Goal: Task Accomplishment & Management: Use online tool/utility

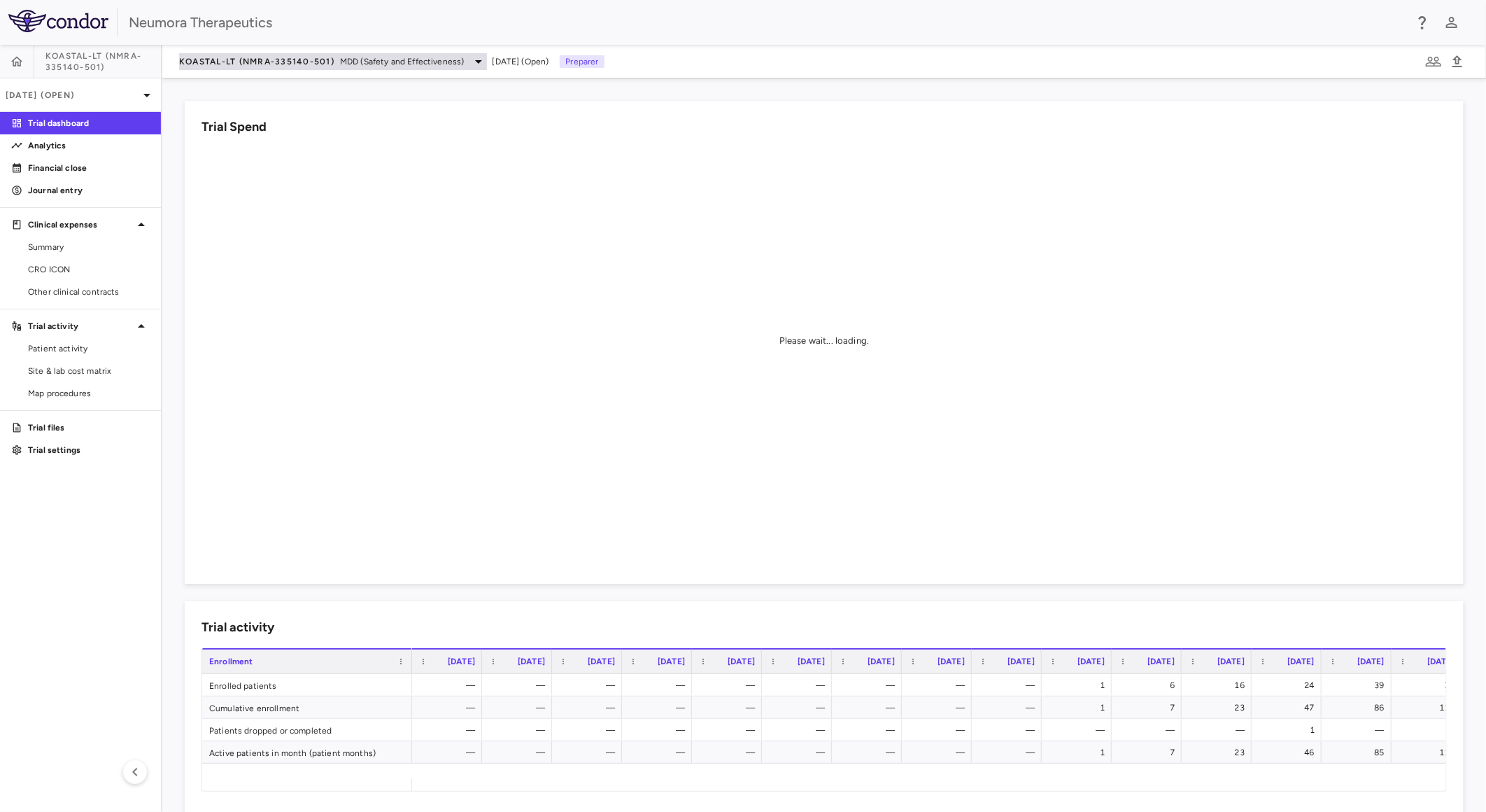
click at [348, 62] on span "MDD (Safety and Effectiveness)" at bounding box center [402, 61] width 124 height 13
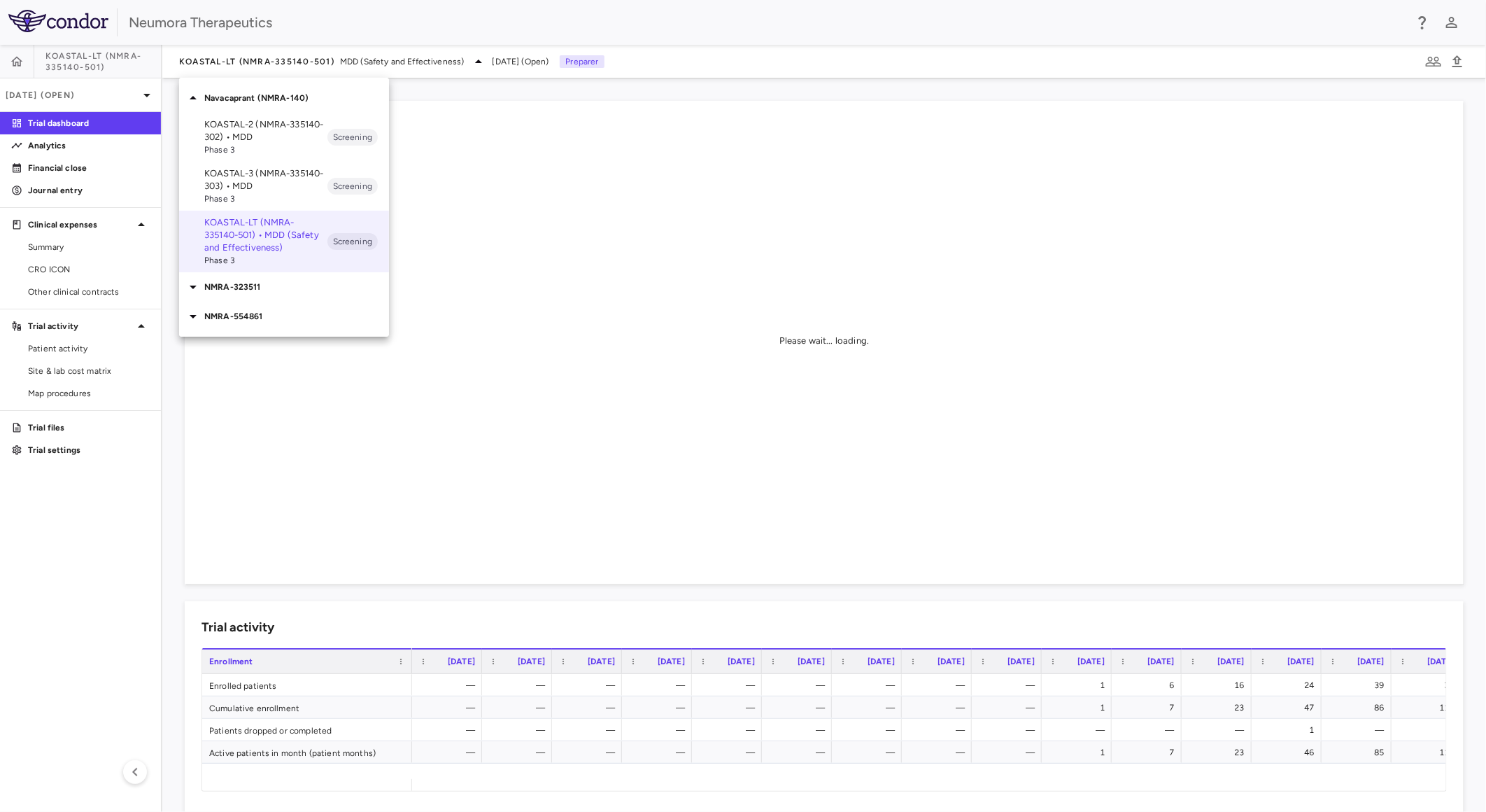
click at [290, 130] on p "KOASTAL-2 (NMRA-335140-302) • MDD" at bounding box center [265, 130] width 123 height 25
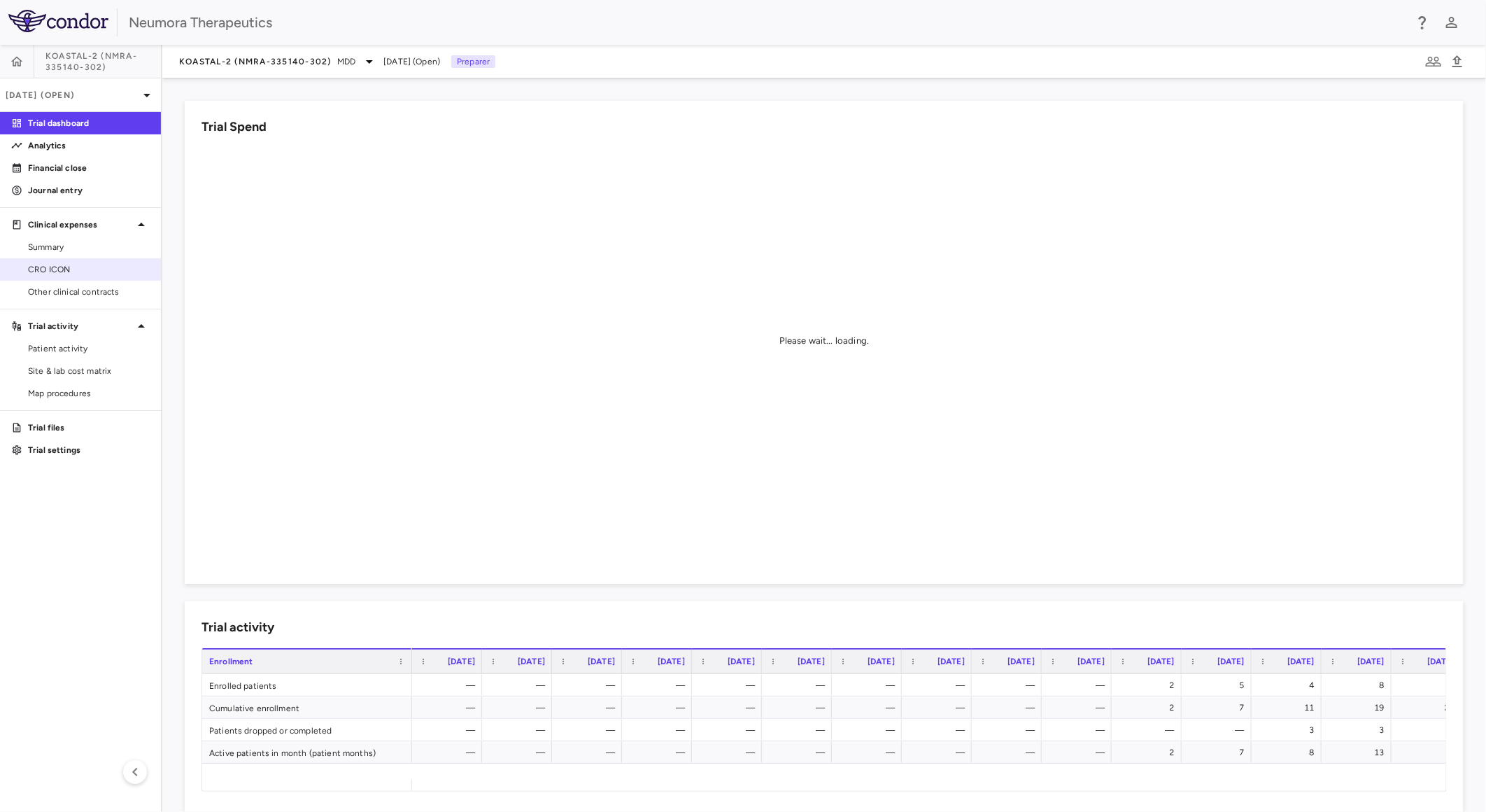
click at [102, 268] on span "CRO ICON" at bounding box center [88, 269] width 121 height 13
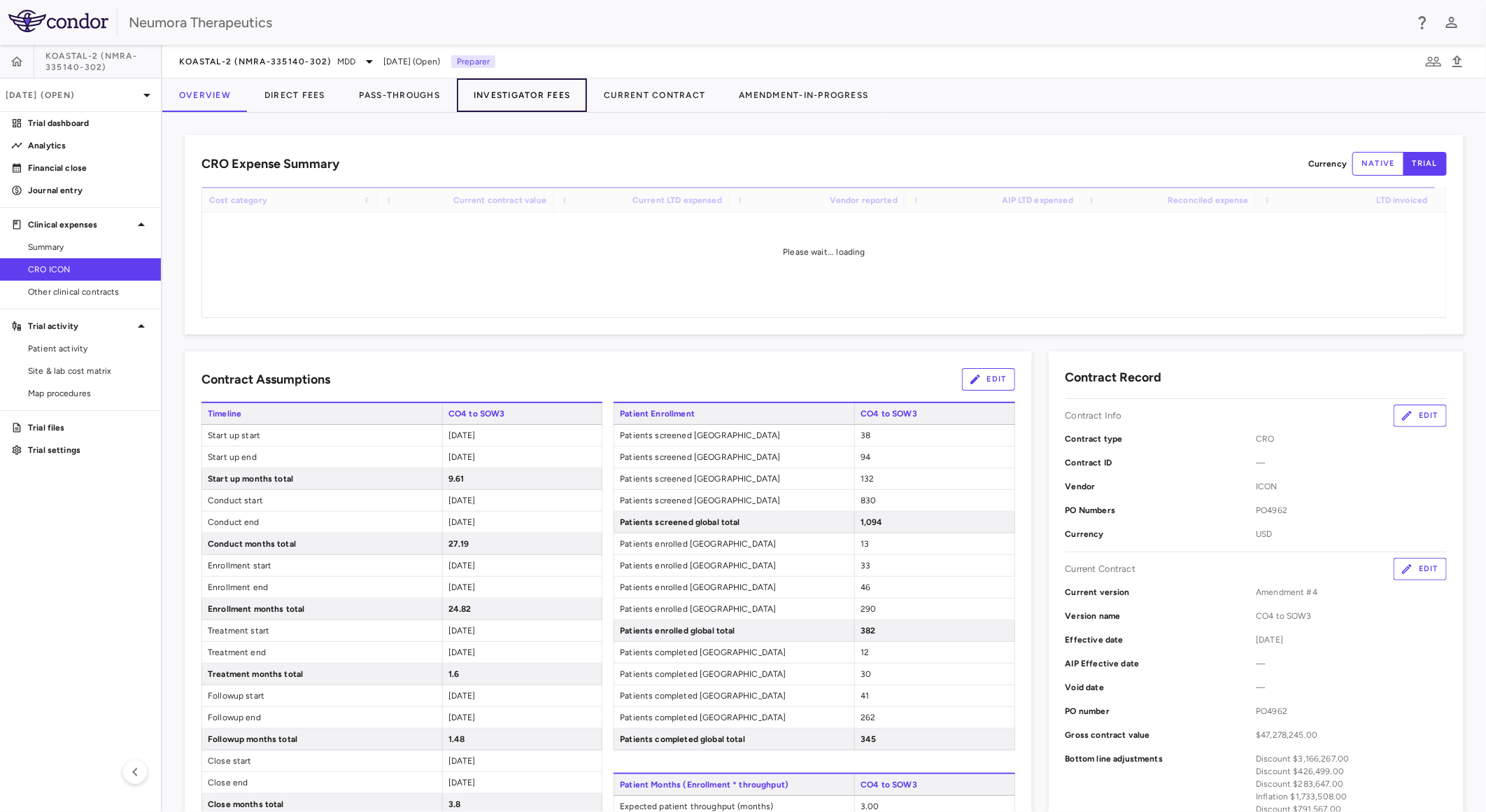
click at [523, 97] on button "Investigator Fees" at bounding box center [522, 95] width 130 height 34
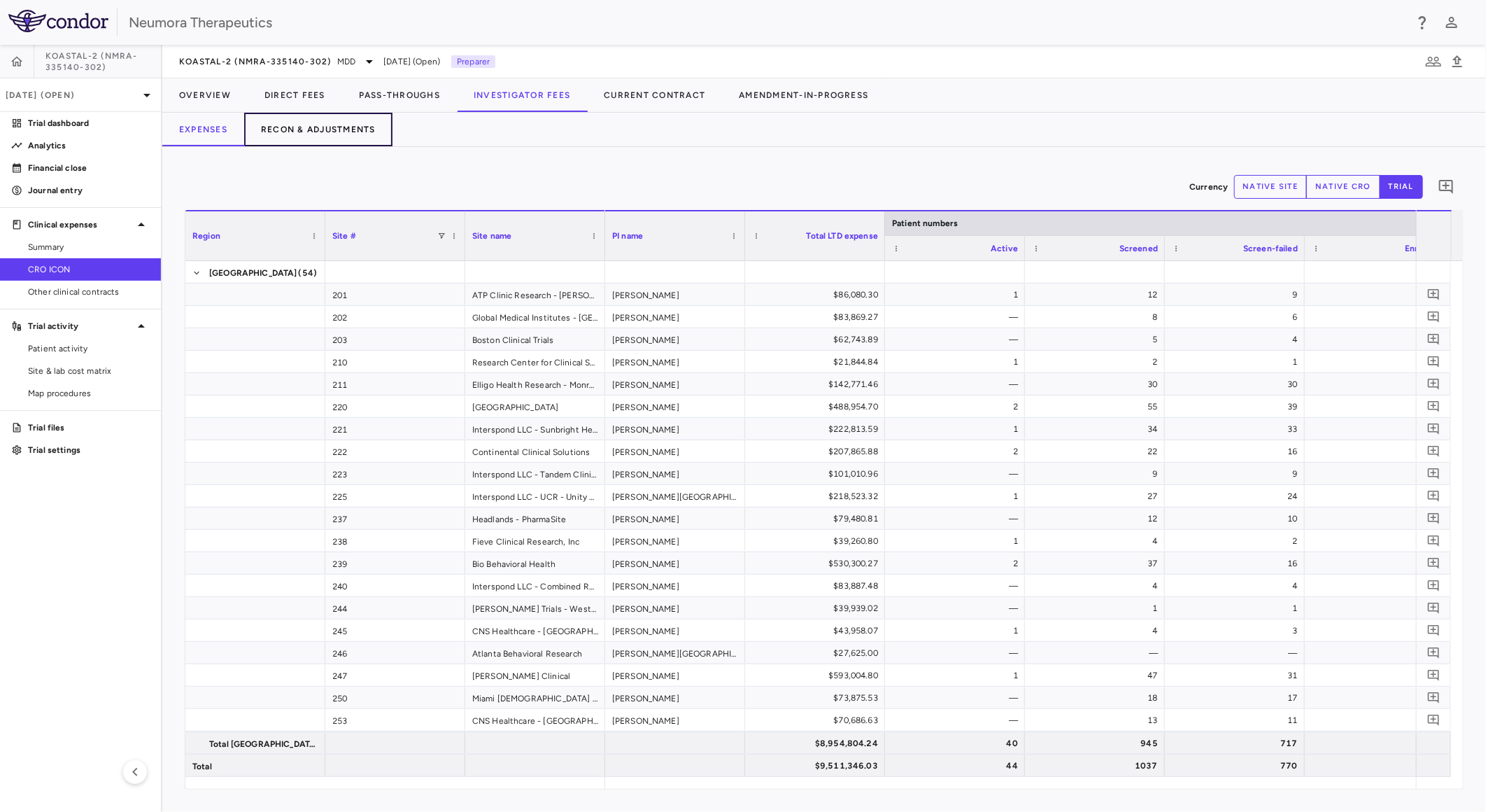
click at [310, 122] on button "Recon & Adjustments" at bounding box center [318, 129] width 149 height 34
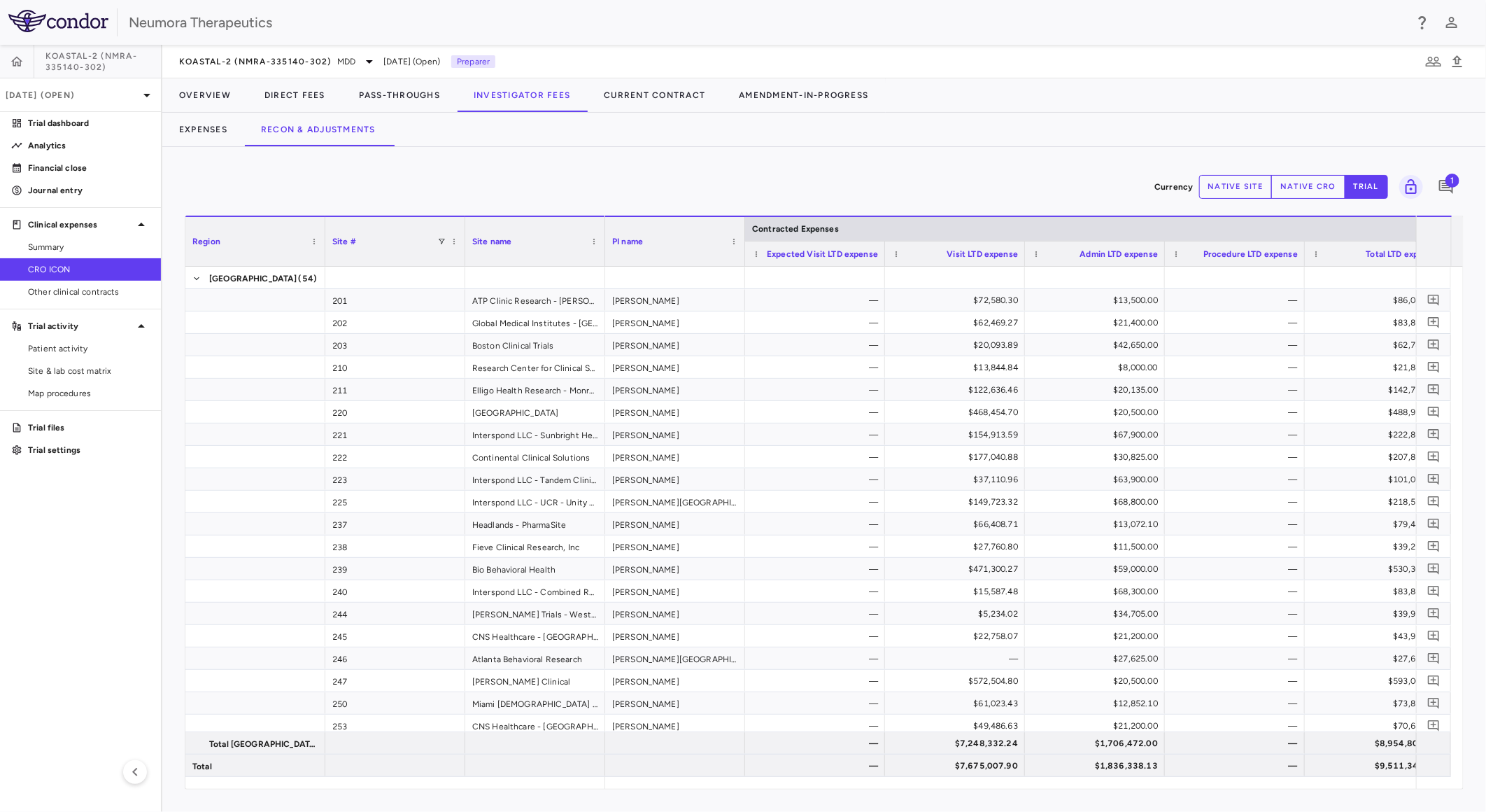
drag, startPoint x: 722, startPoint y: 781, endPoint x: 967, endPoint y: 781, distance: 245.0
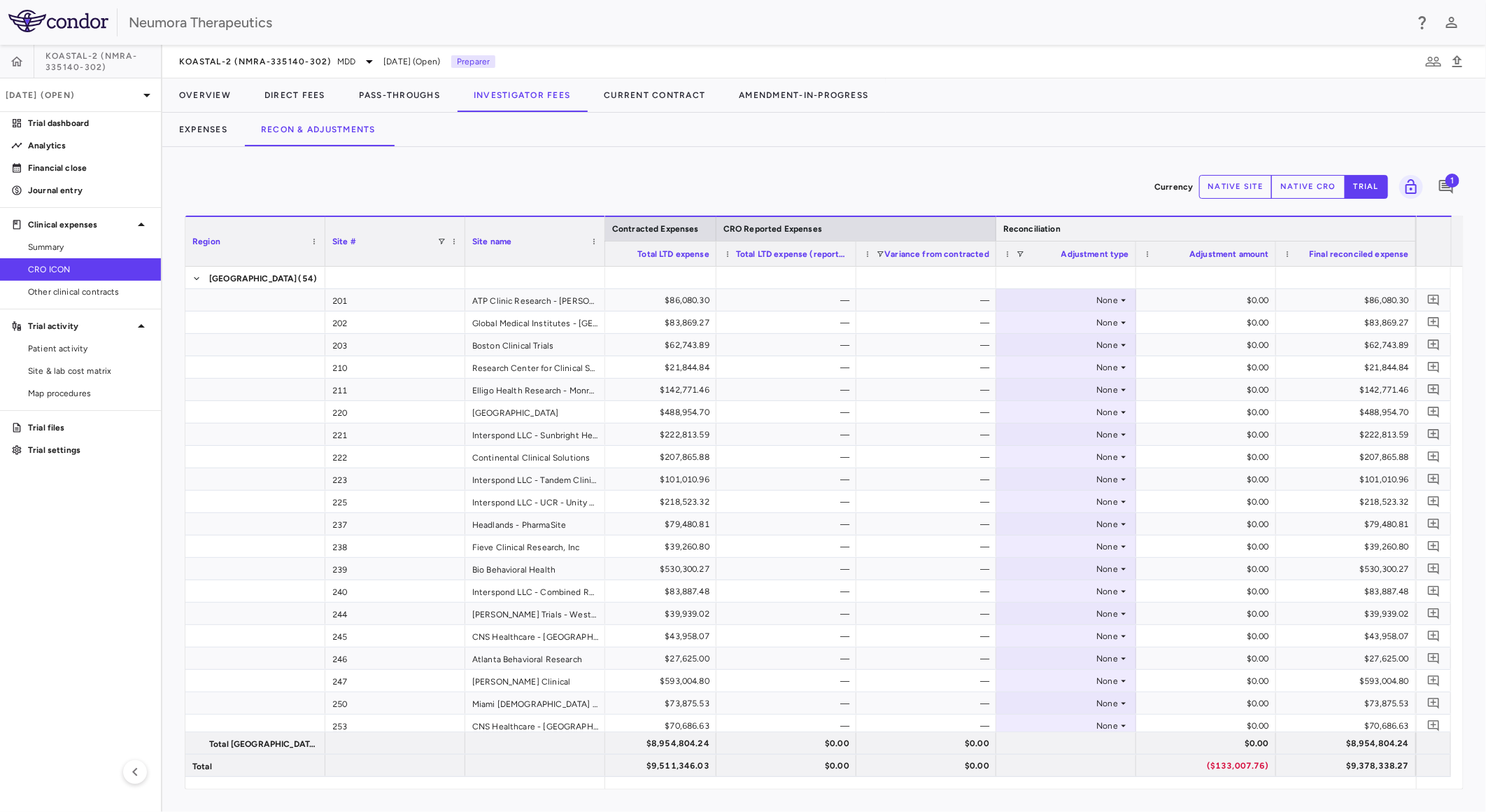
click at [1316, 182] on button "native cro" at bounding box center [1308, 187] width 74 height 24
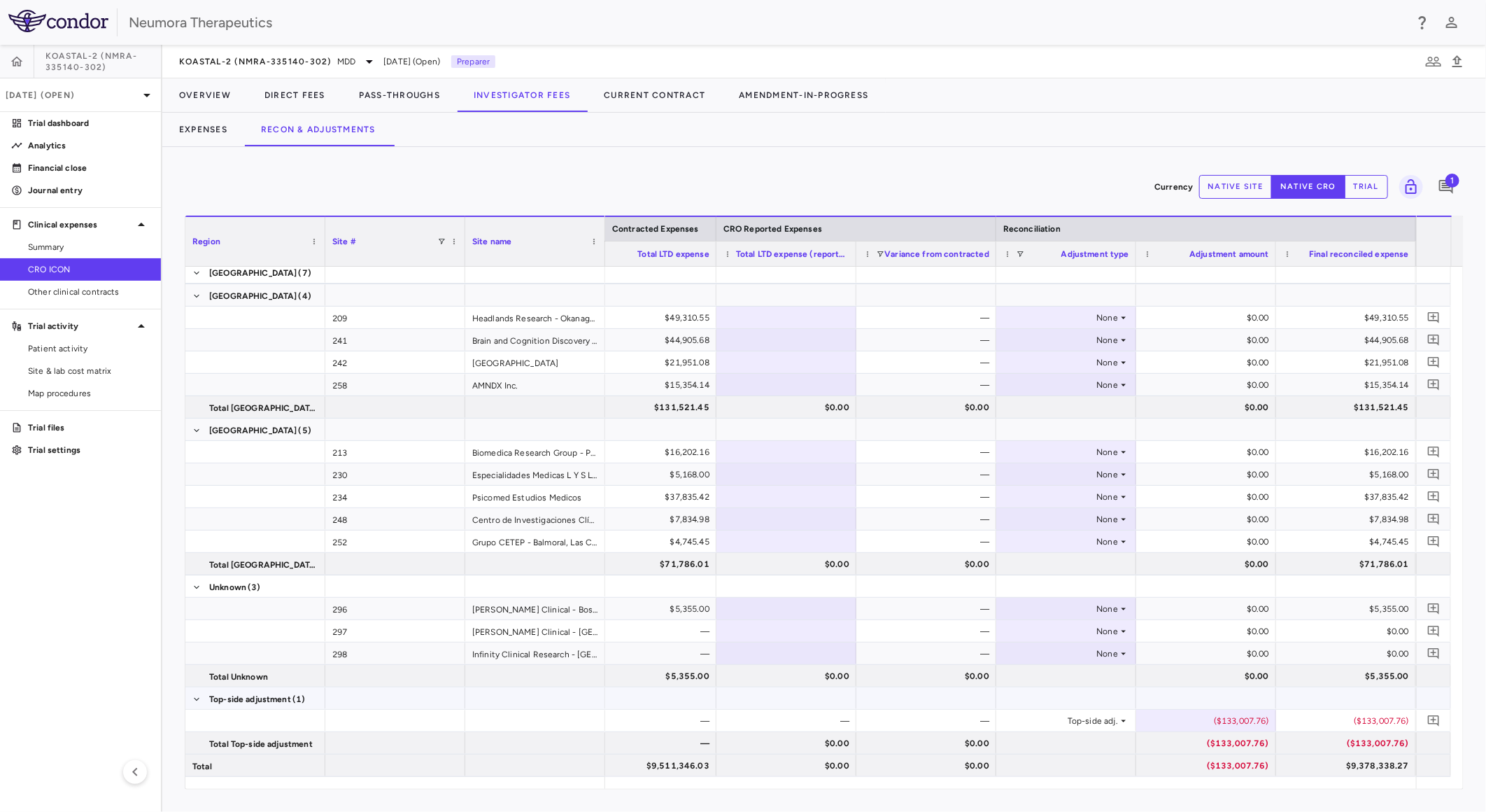
type button "native"
click at [312, 56] on span "KOASTAL-2 (NMRA-335140-302)" at bounding box center [256, 61] width 152 height 11
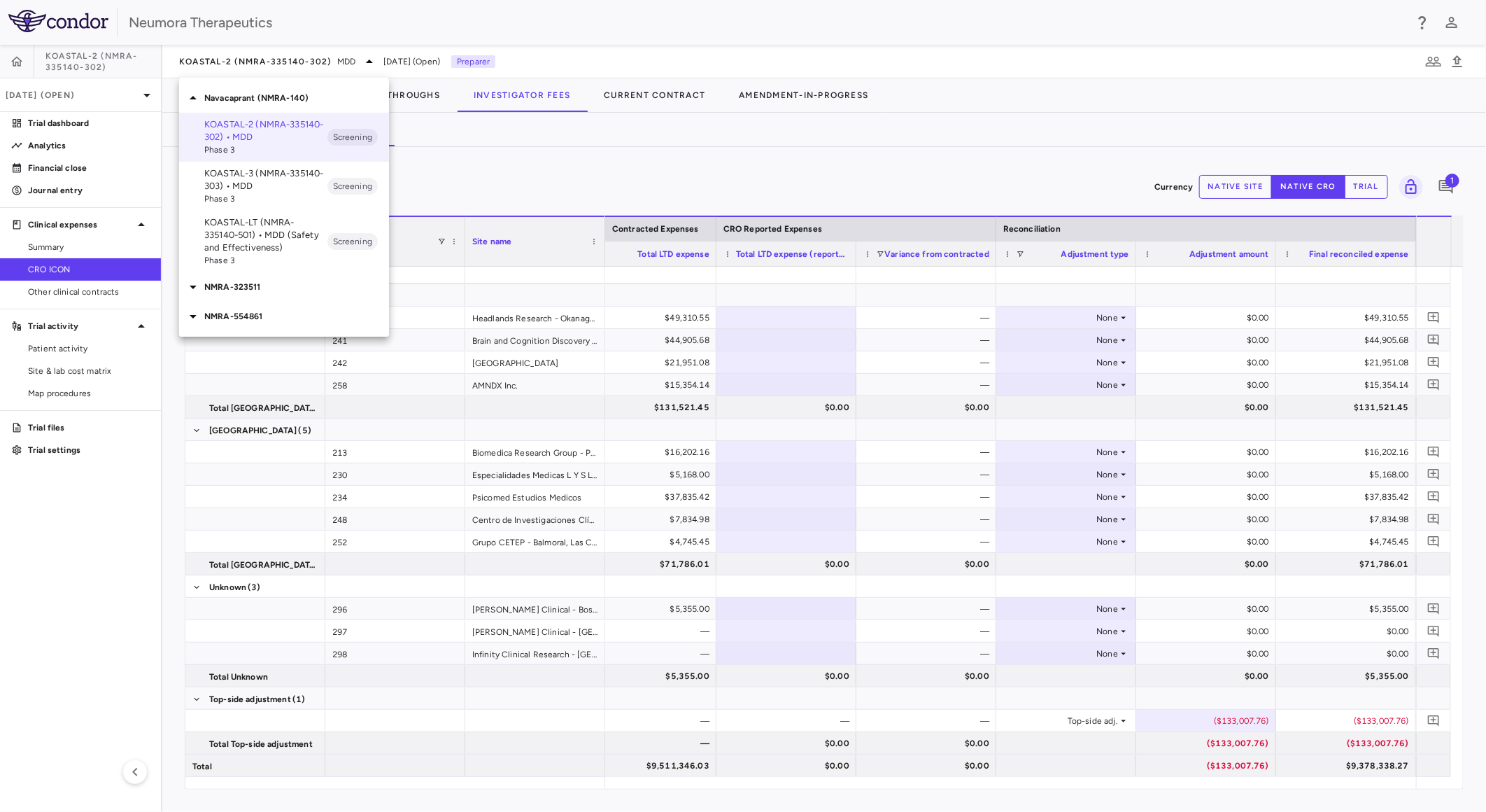
click at [301, 186] on p "KOASTAL-3 (NMRA-335140-303) • MDD" at bounding box center [265, 179] width 123 height 25
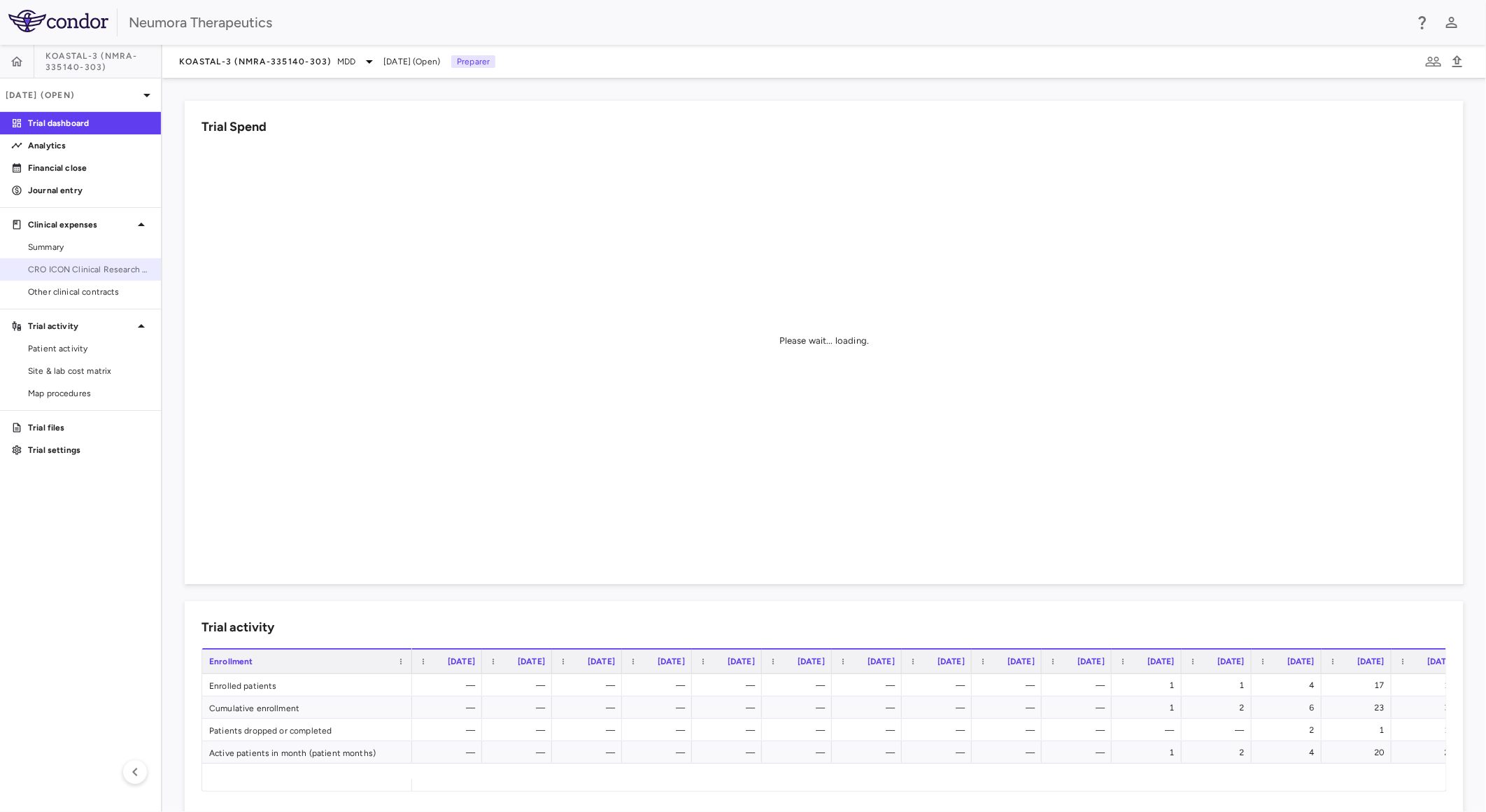
click at [87, 263] on span "CRO ICON Clinical Research Limited" at bounding box center [88, 269] width 121 height 13
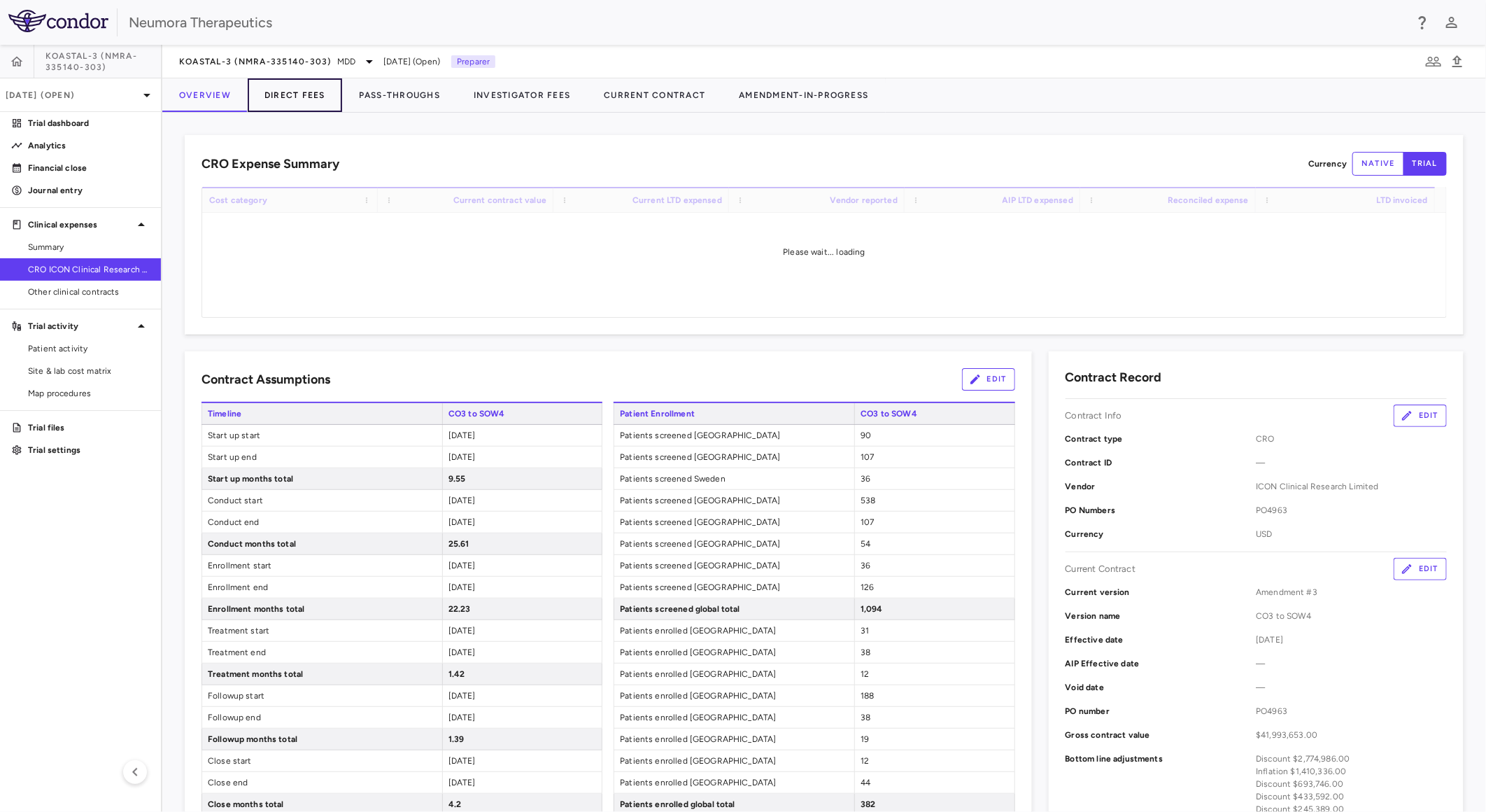
click at [309, 97] on button "Direct Fees" at bounding box center [295, 95] width 94 height 34
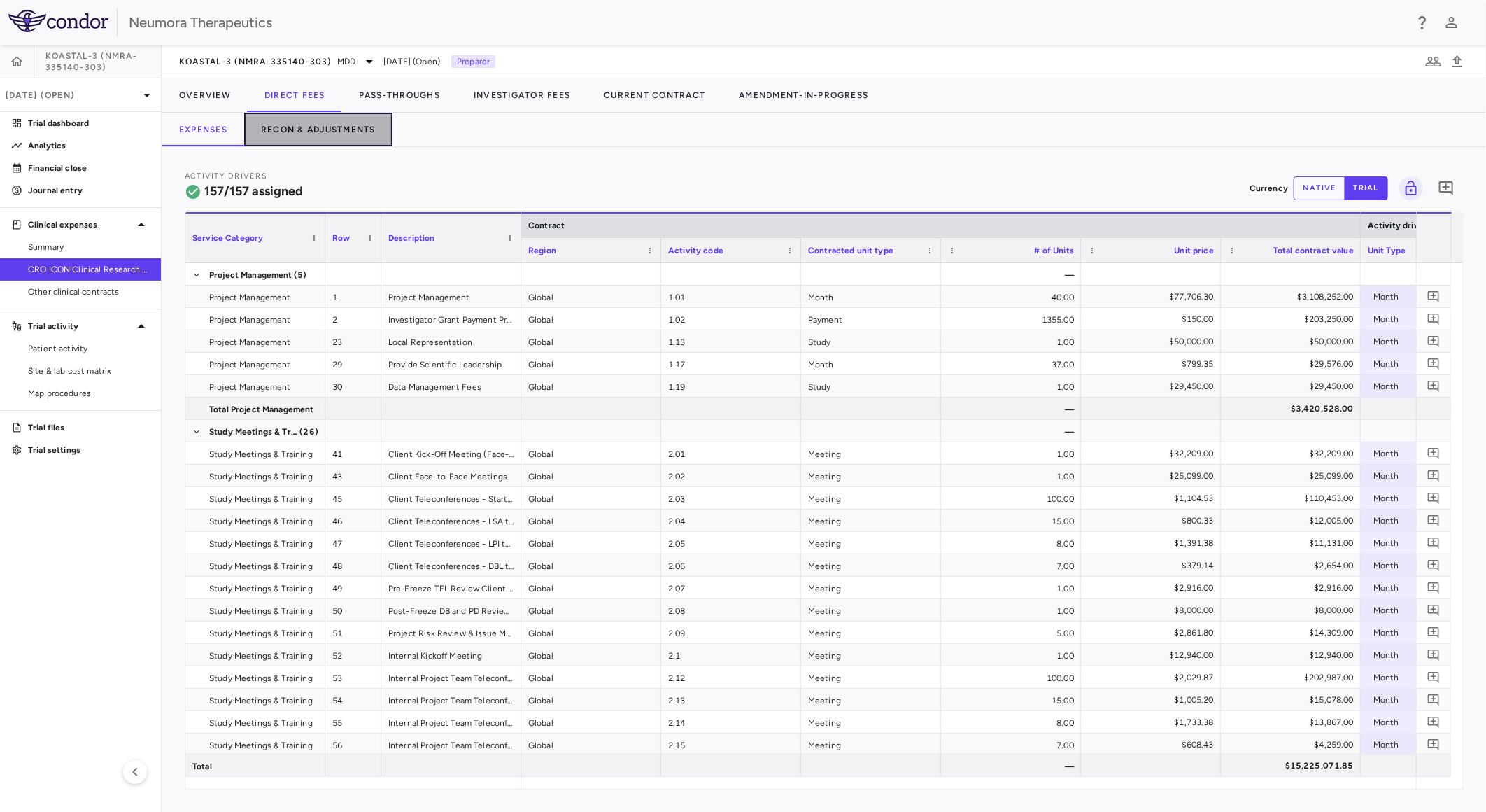
click at [338, 130] on button "Recon & Adjustments" at bounding box center [318, 129] width 149 height 34
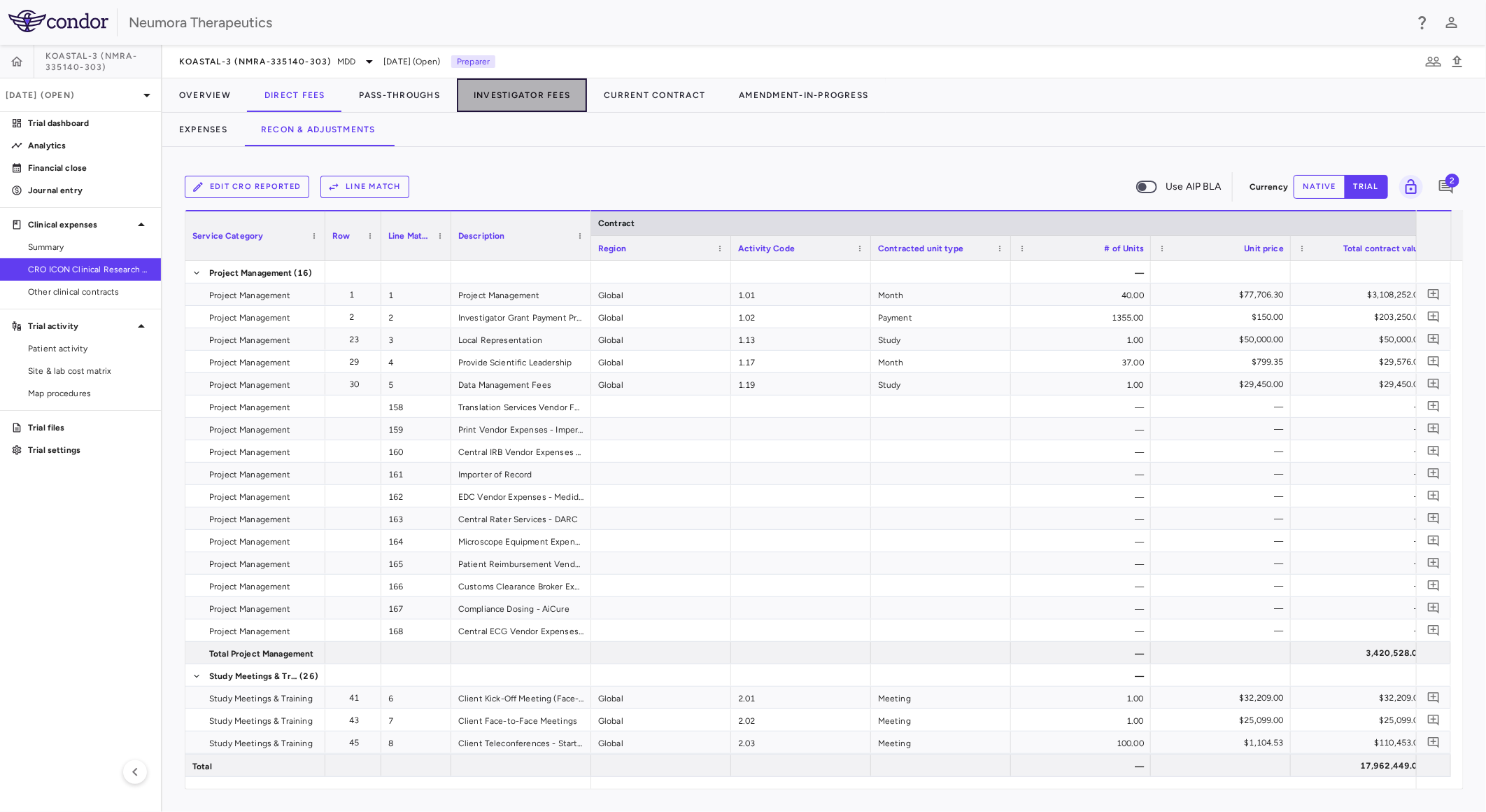
click at [523, 100] on button "Investigator Fees" at bounding box center [522, 95] width 130 height 34
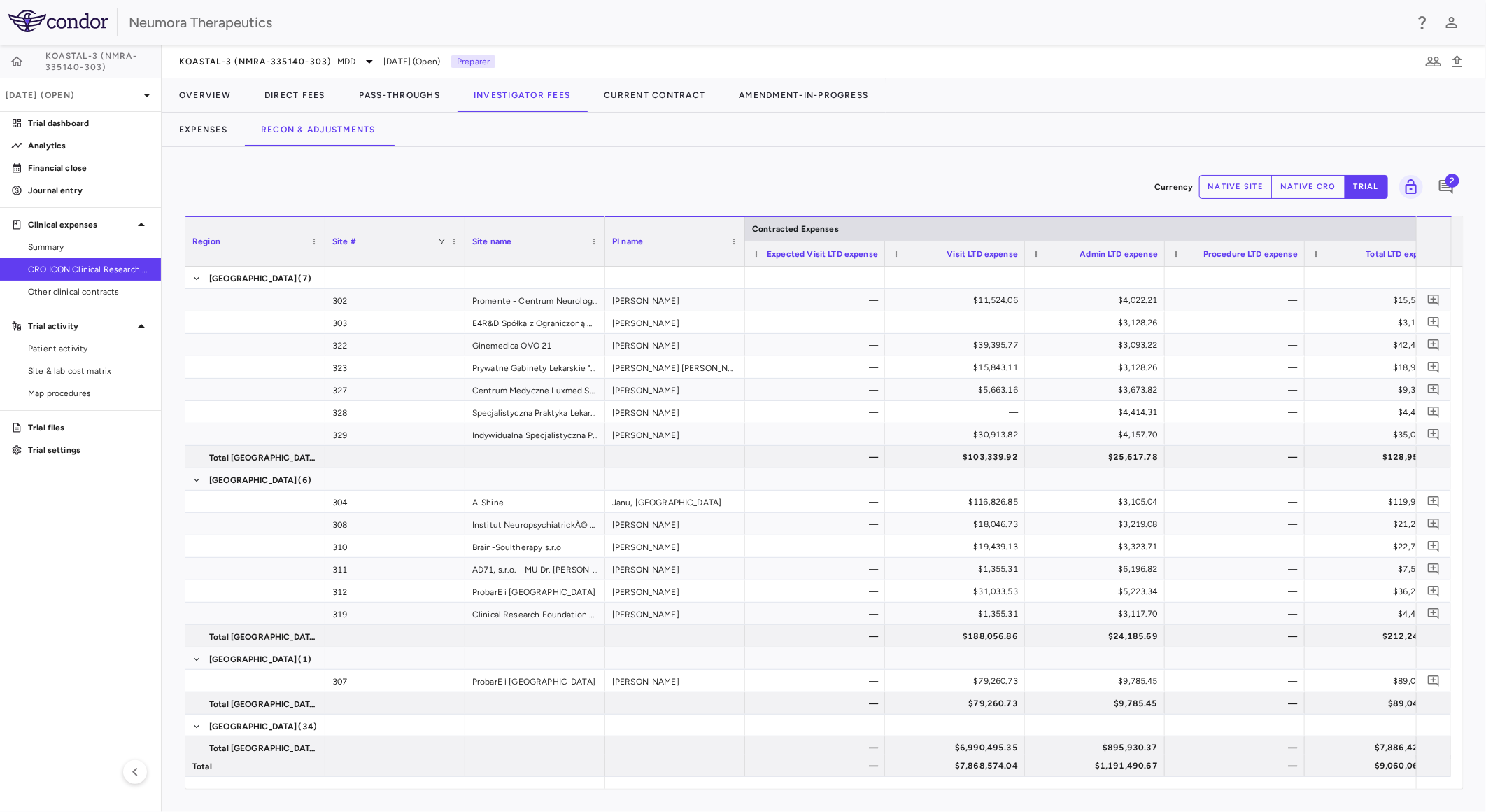
click at [1333, 190] on button "native cro" at bounding box center [1308, 187] width 74 height 24
drag, startPoint x: 875, startPoint y: 777, endPoint x: 1107, endPoint y: 781, distance: 232.0
click at [1142, 779] on div at bounding box center [1011, 783] width 811 height 12
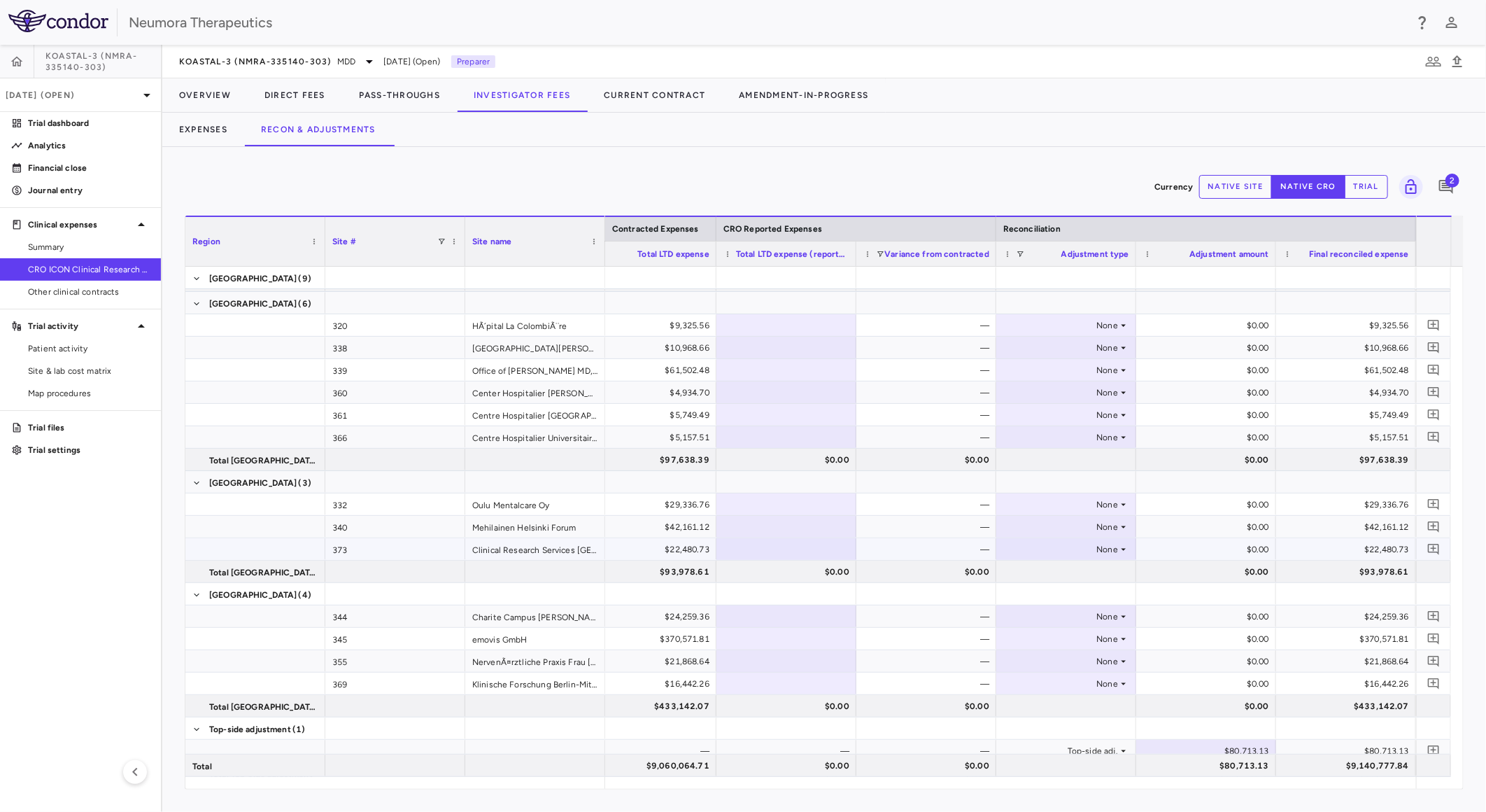
scroll to position [1505, 0]
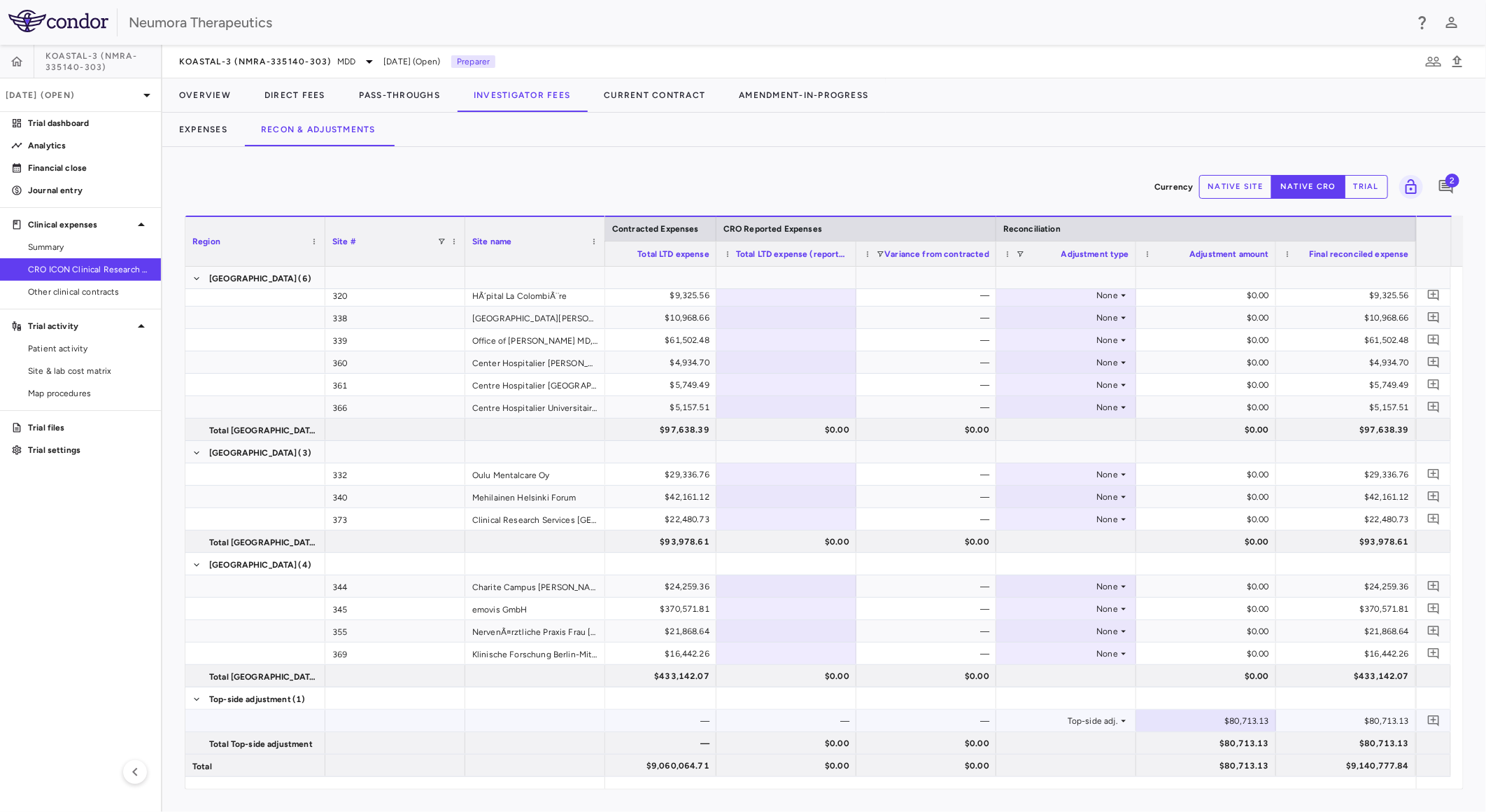
click at [1249, 715] on div "$80,713.13" at bounding box center [1209, 721] width 121 height 23
type input "********"
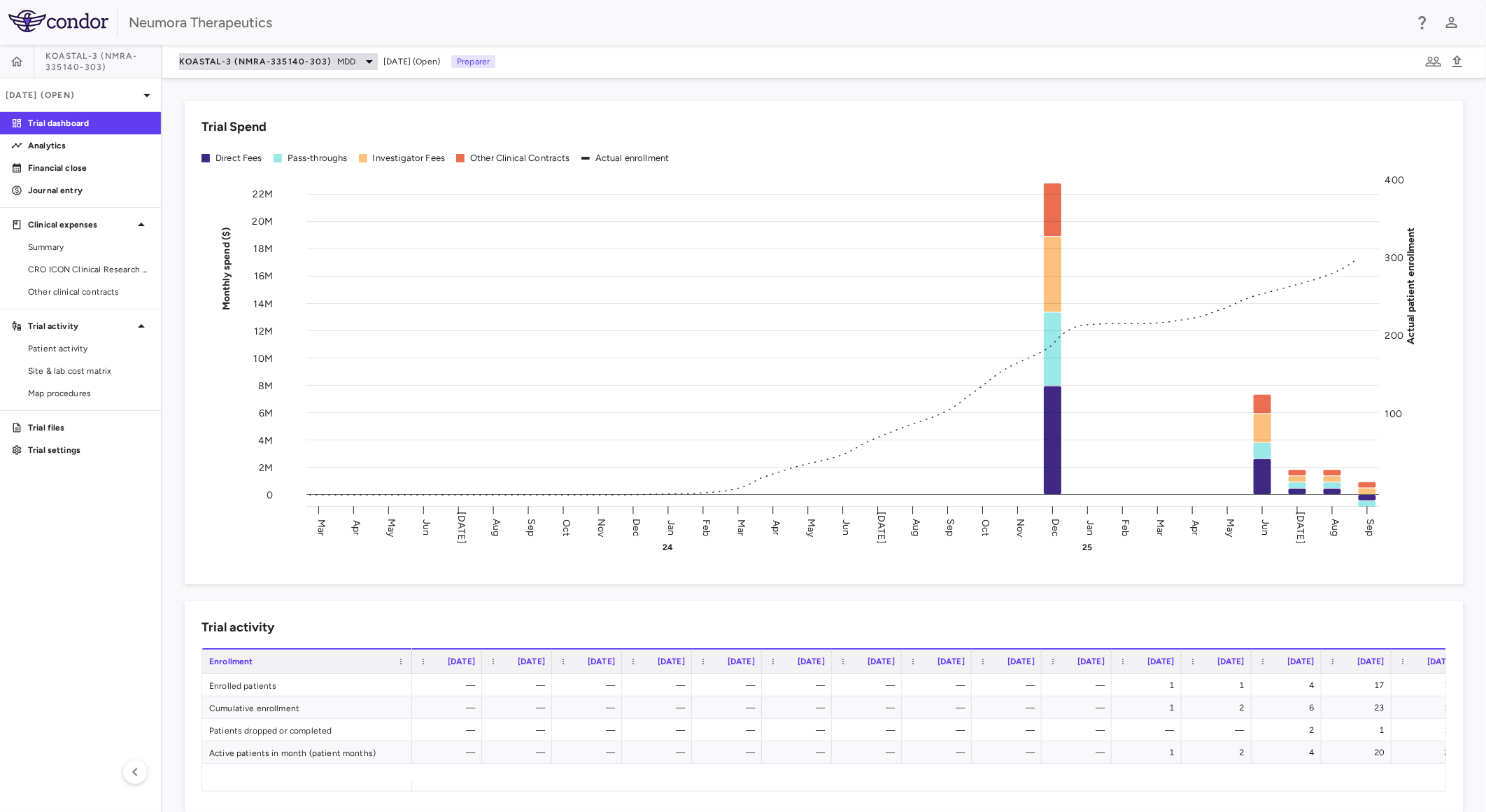
click at [277, 63] on span "KOASTAL-3 (NMRA-335140-303)" at bounding box center [256, 61] width 152 height 11
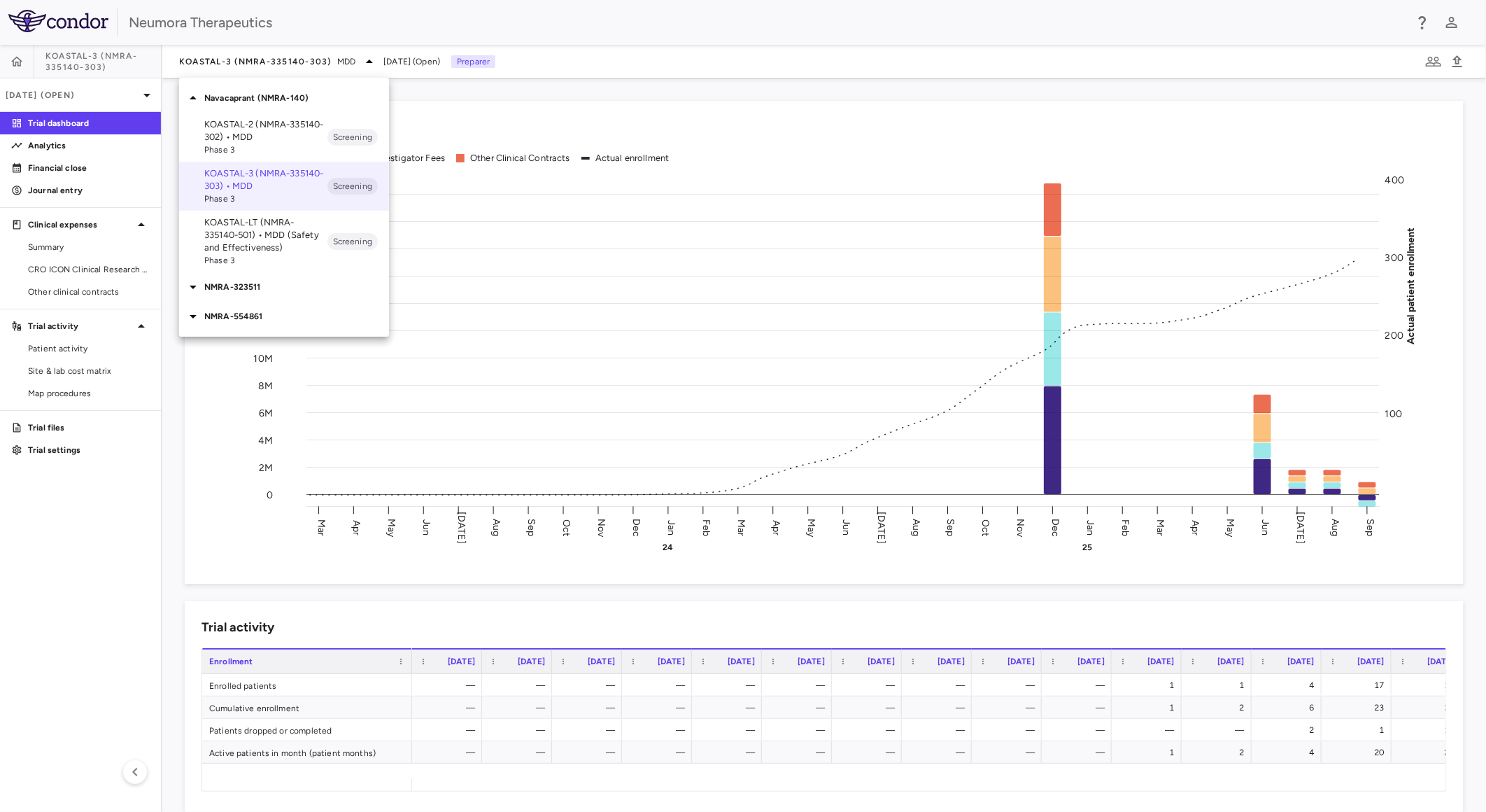
click at [296, 250] on p "KOASTAL-LT (NMRA-335140-501) • MDD (Safety and Effectiveness)" at bounding box center [265, 235] width 123 height 38
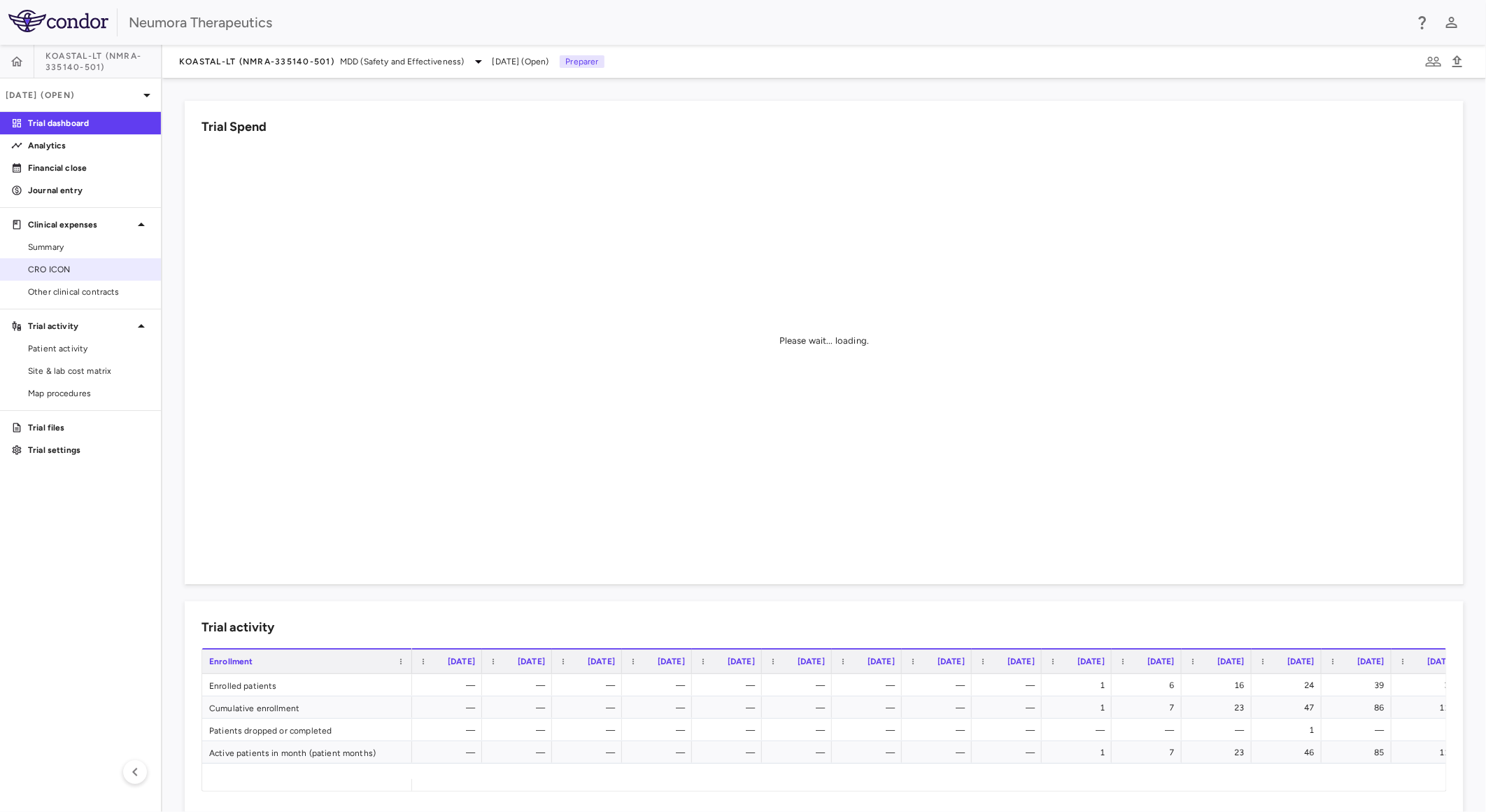
click at [92, 269] on span "CRO ICON" at bounding box center [88, 269] width 121 height 13
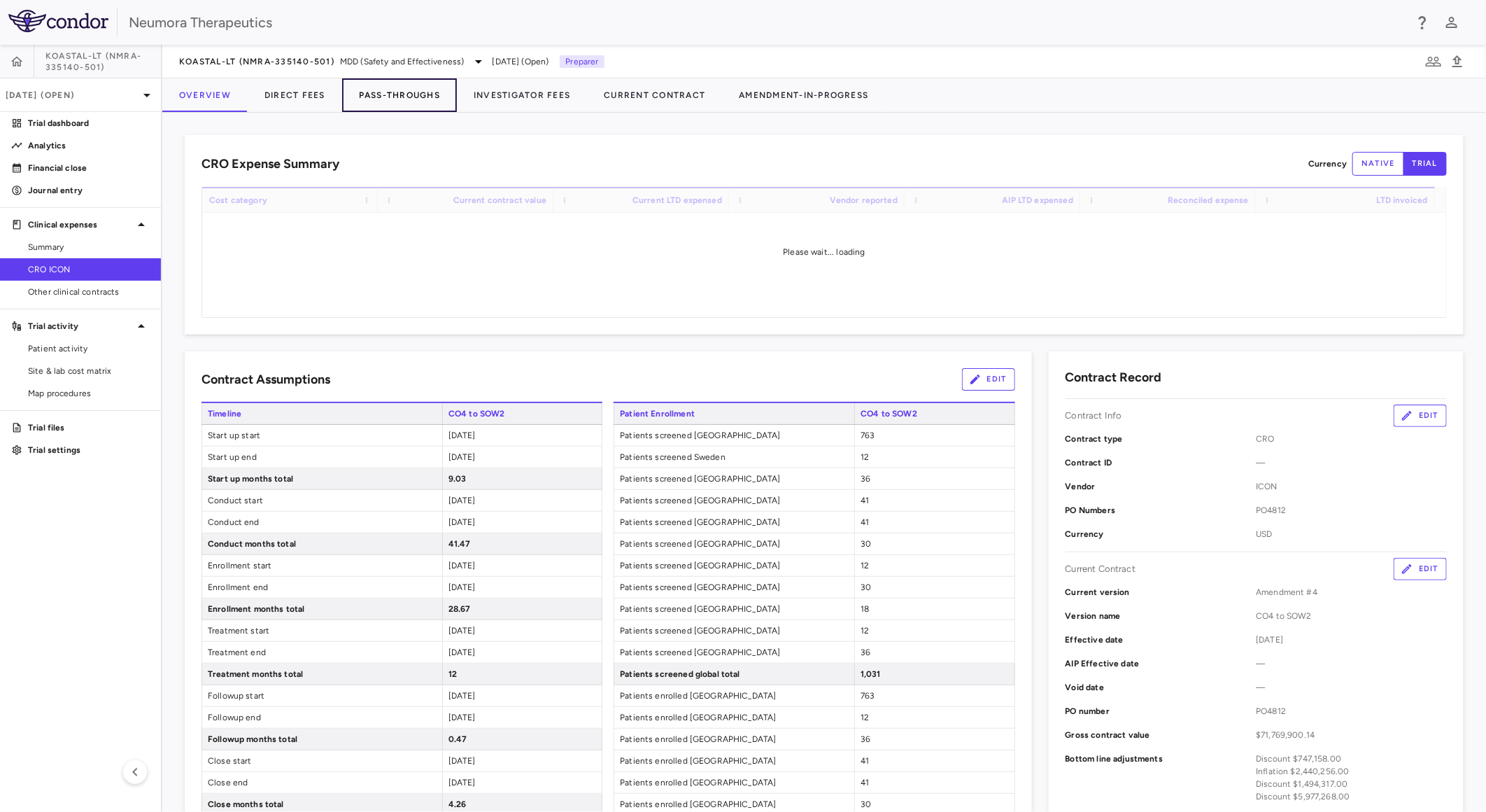
click at [394, 93] on button "Pass-Throughs" at bounding box center [400, 95] width 115 height 34
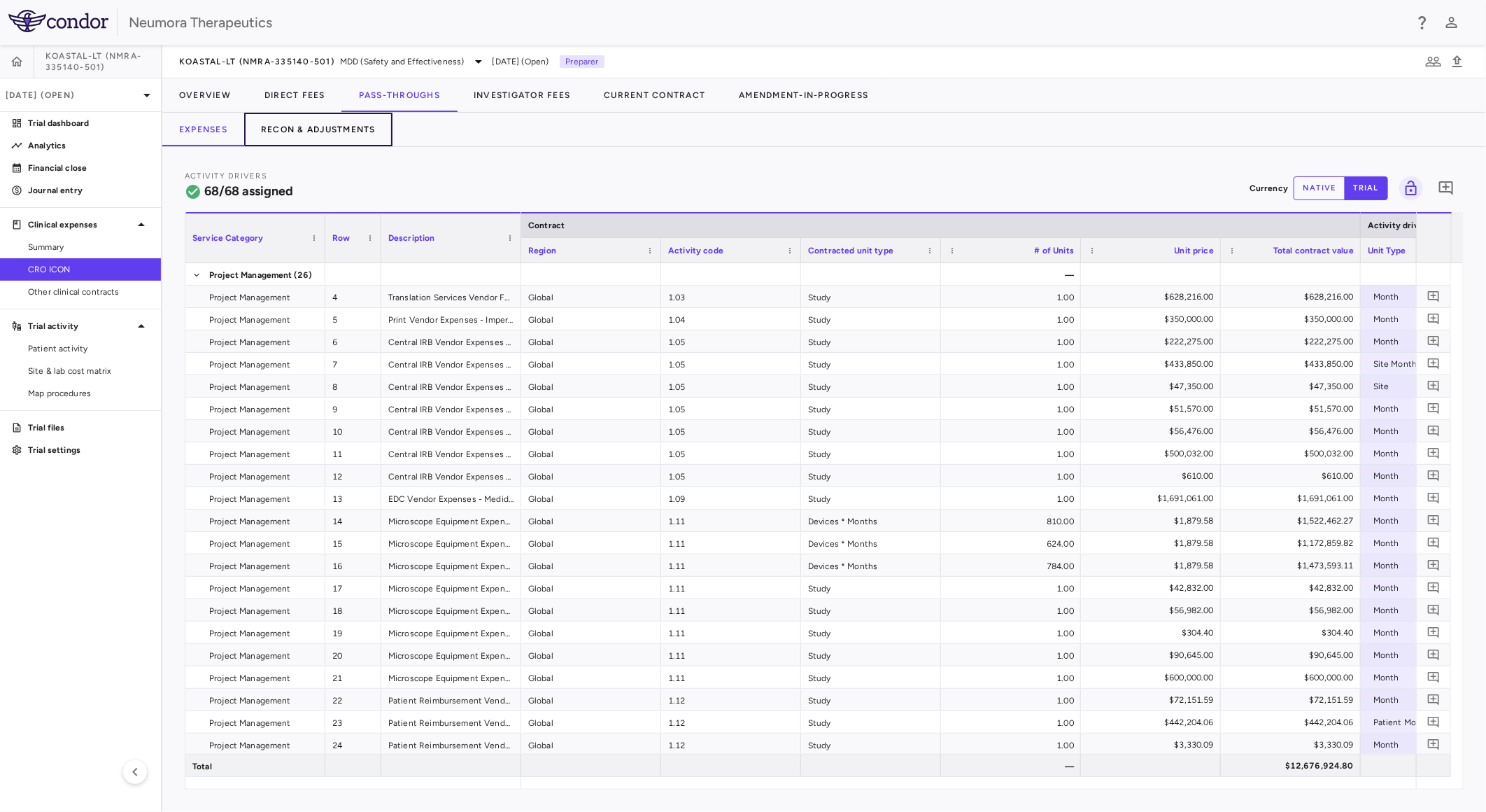
click at [339, 134] on button "Recon & Adjustments" at bounding box center [318, 129] width 149 height 34
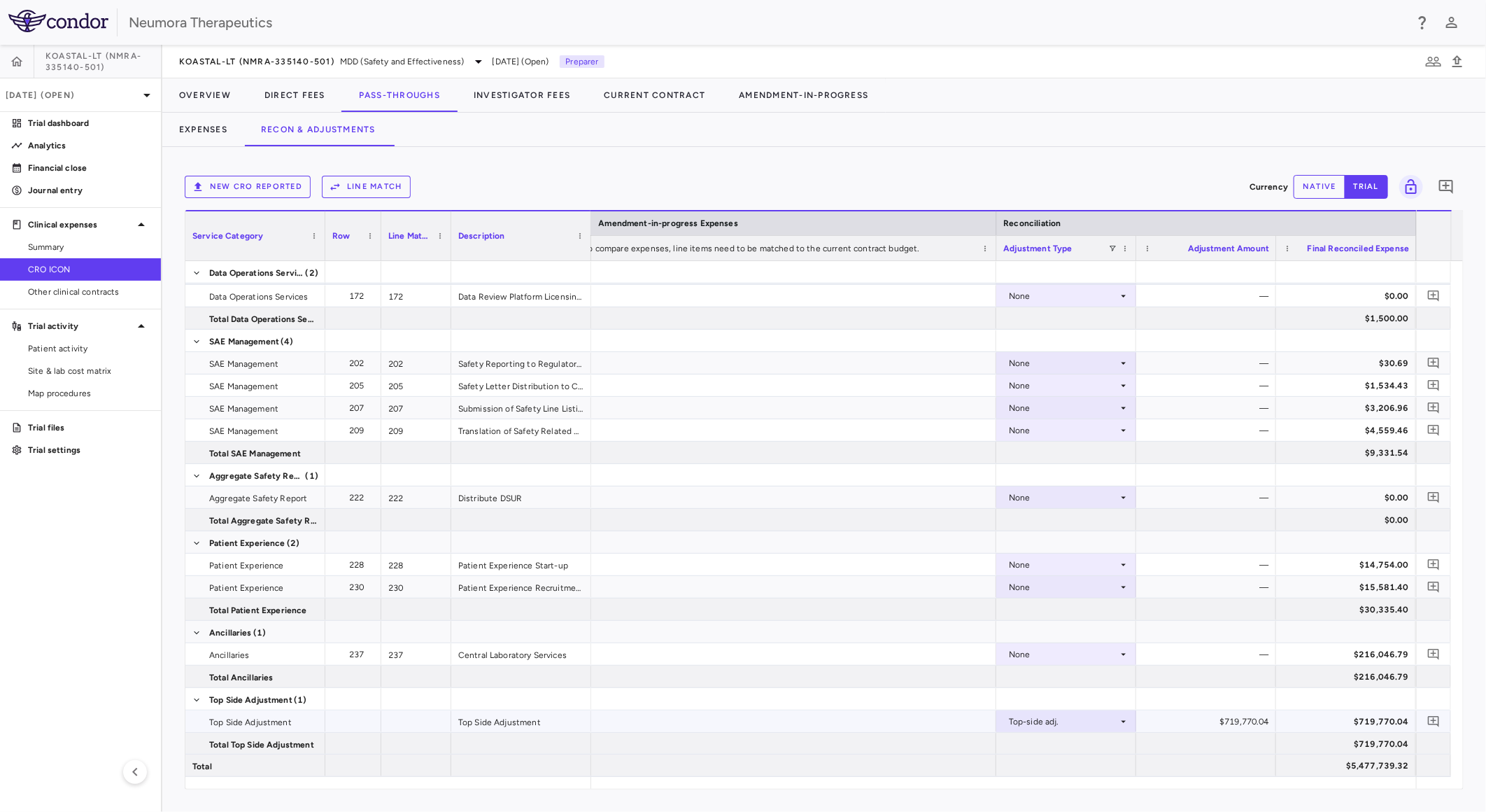
click at [1227, 716] on div "$719,770.04" at bounding box center [1209, 722] width 121 height 23
click at [1207, 721] on div "$719,770.04" at bounding box center [1209, 722] width 121 height 23
click at [1232, 715] on div "$719,770.04" at bounding box center [1209, 722] width 121 height 23
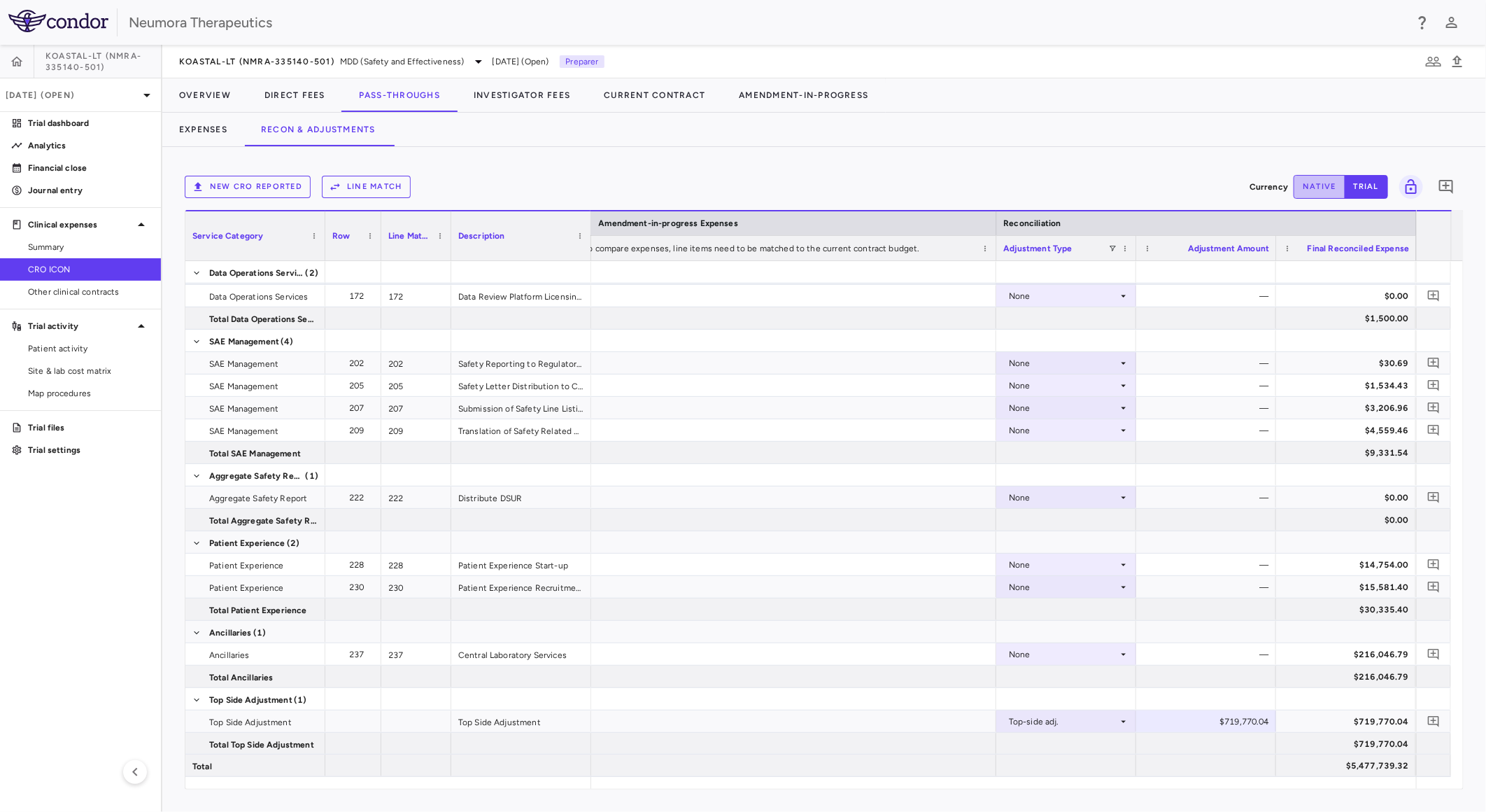
click at [1316, 185] on button "native" at bounding box center [1319, 187] width 52 height 24
click at [1234, 719] on div "$719,770.04" at bounding box center [1209, 722] width 121 height 23
click at [1223, 721] on input "*********" at bounding box center [1217, 722] width 118 height 23
click at [1199, 719] on input "*********" at bounding box center [1217, 722] width 118 height 23
type input "**********"
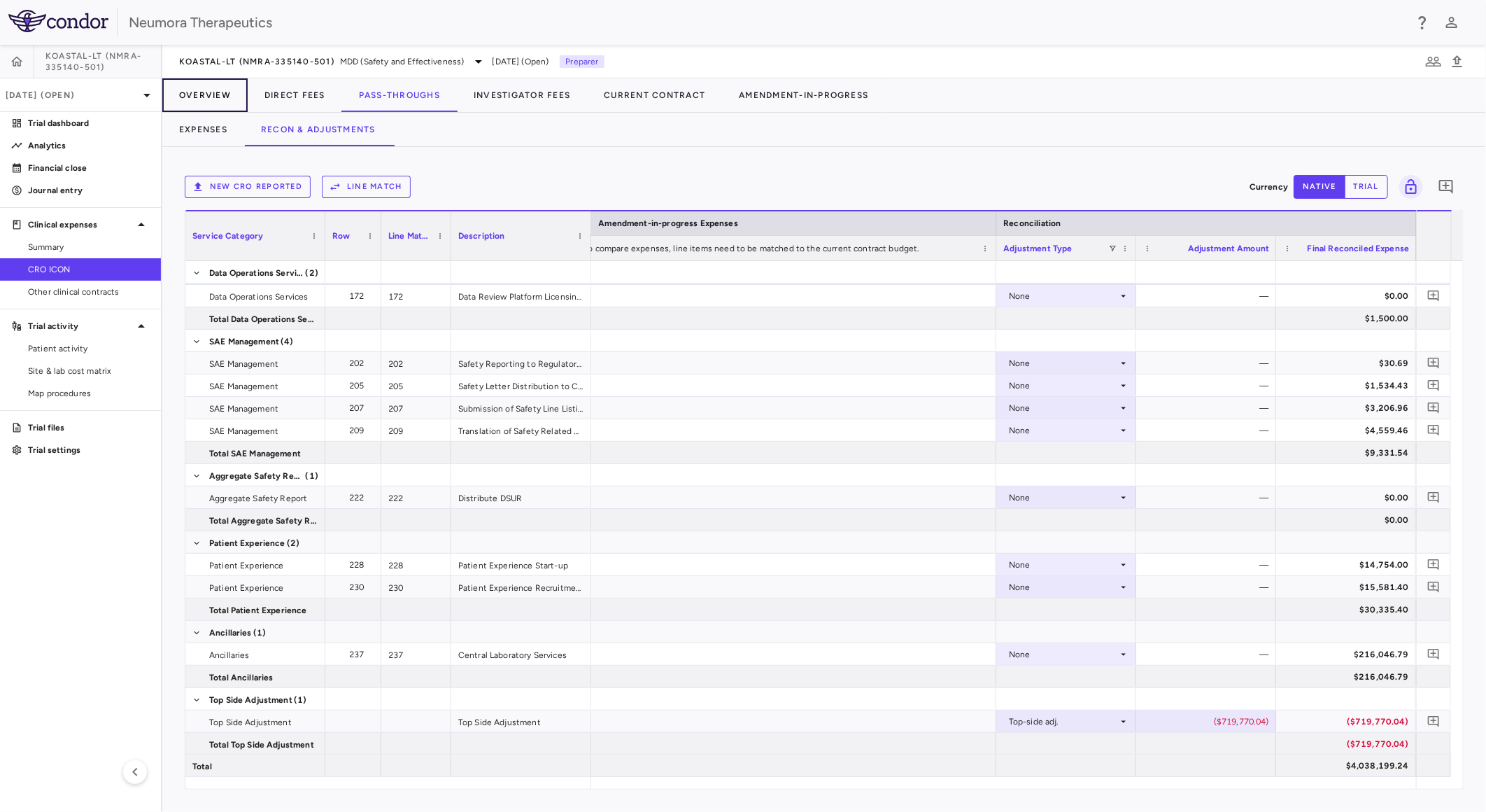
click at [198, 93] on button "Overview" at bounding box center [204, 95] width 85 height 34
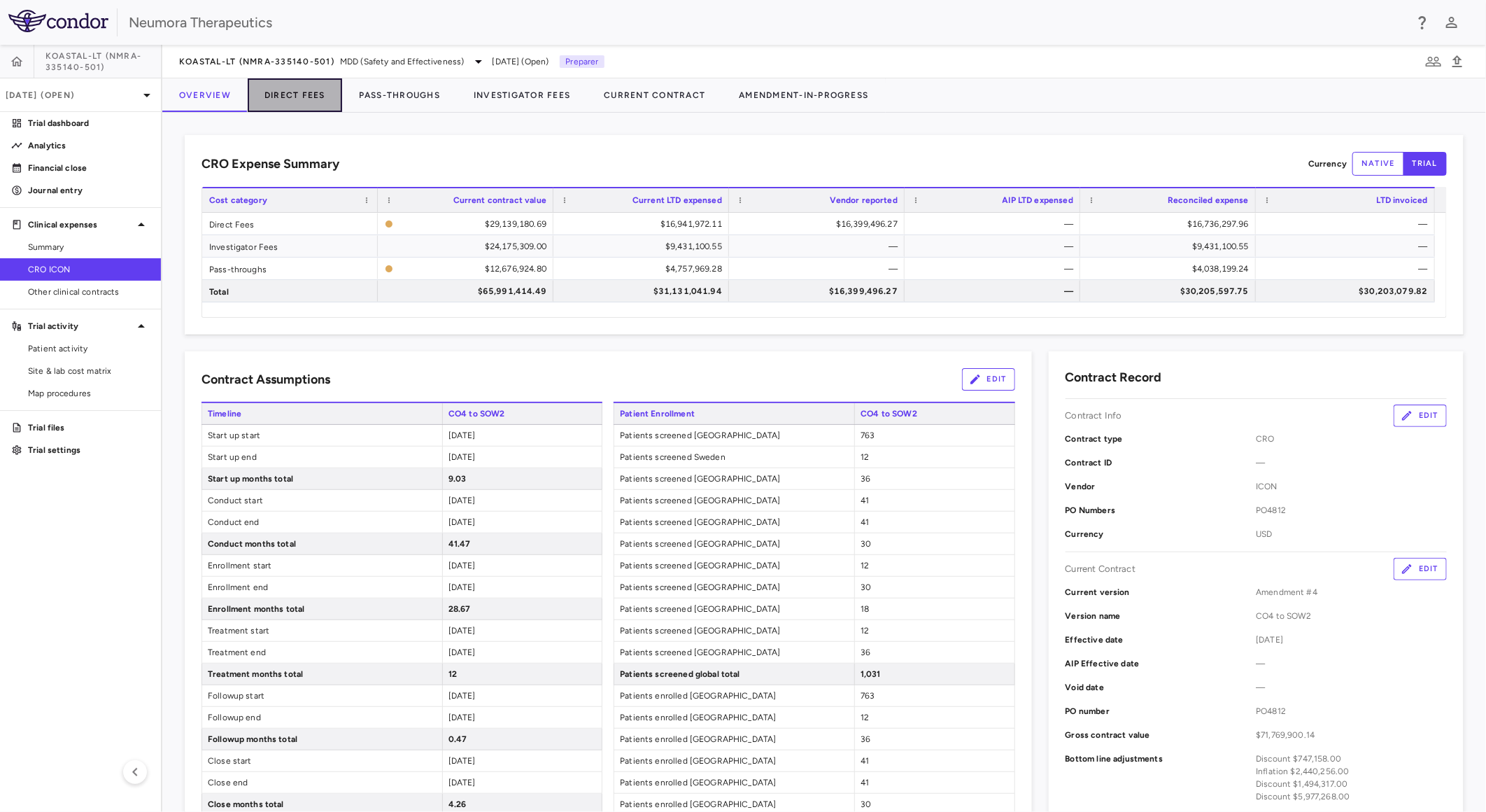
click at [304, 98] on button "Direct Fees" at bounding box center [295, 95] width 94 height 34
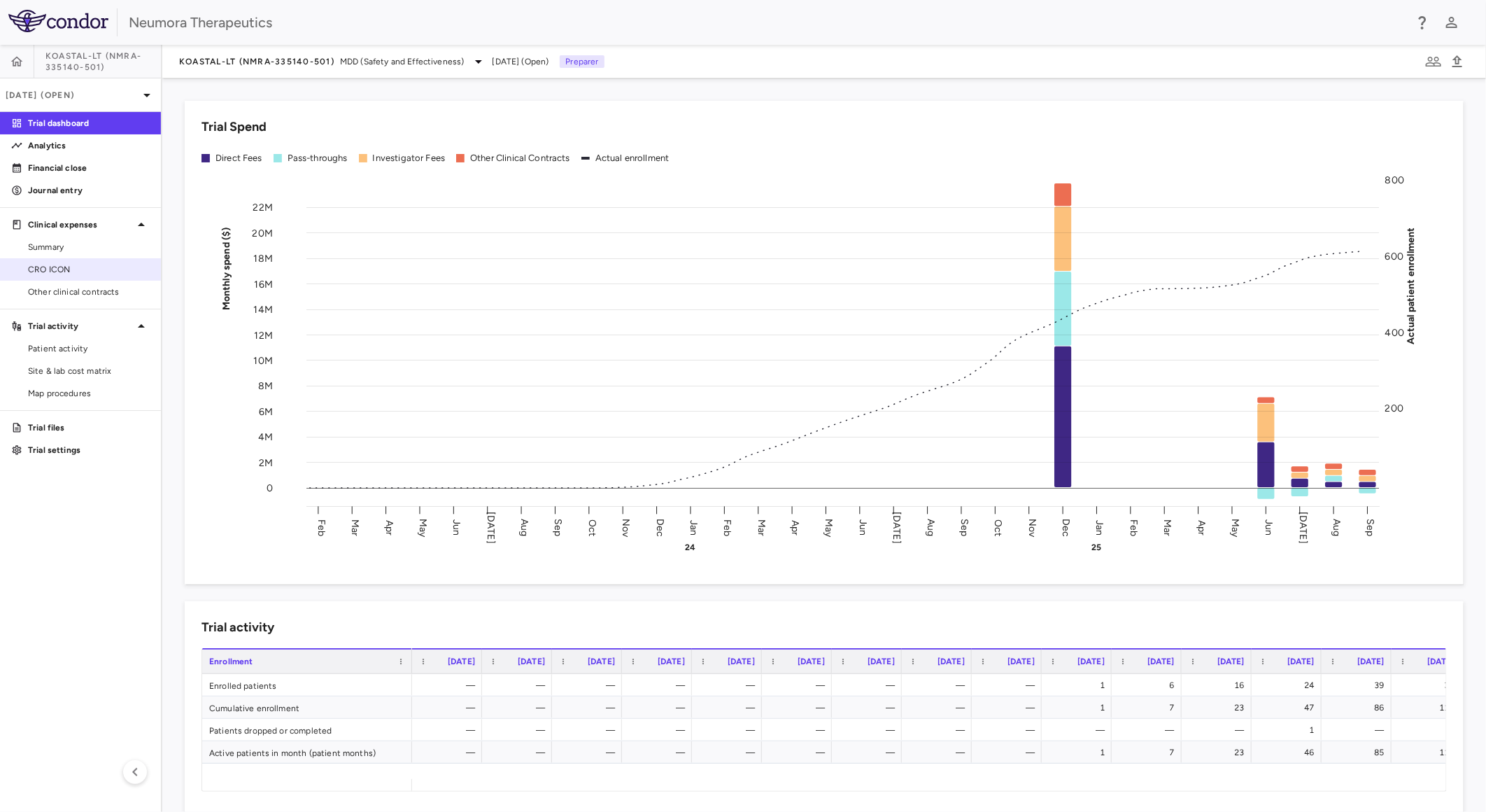
click at [81, 264] on span "CRO ICON" at bounding box center [88, 269] width 121 height 13
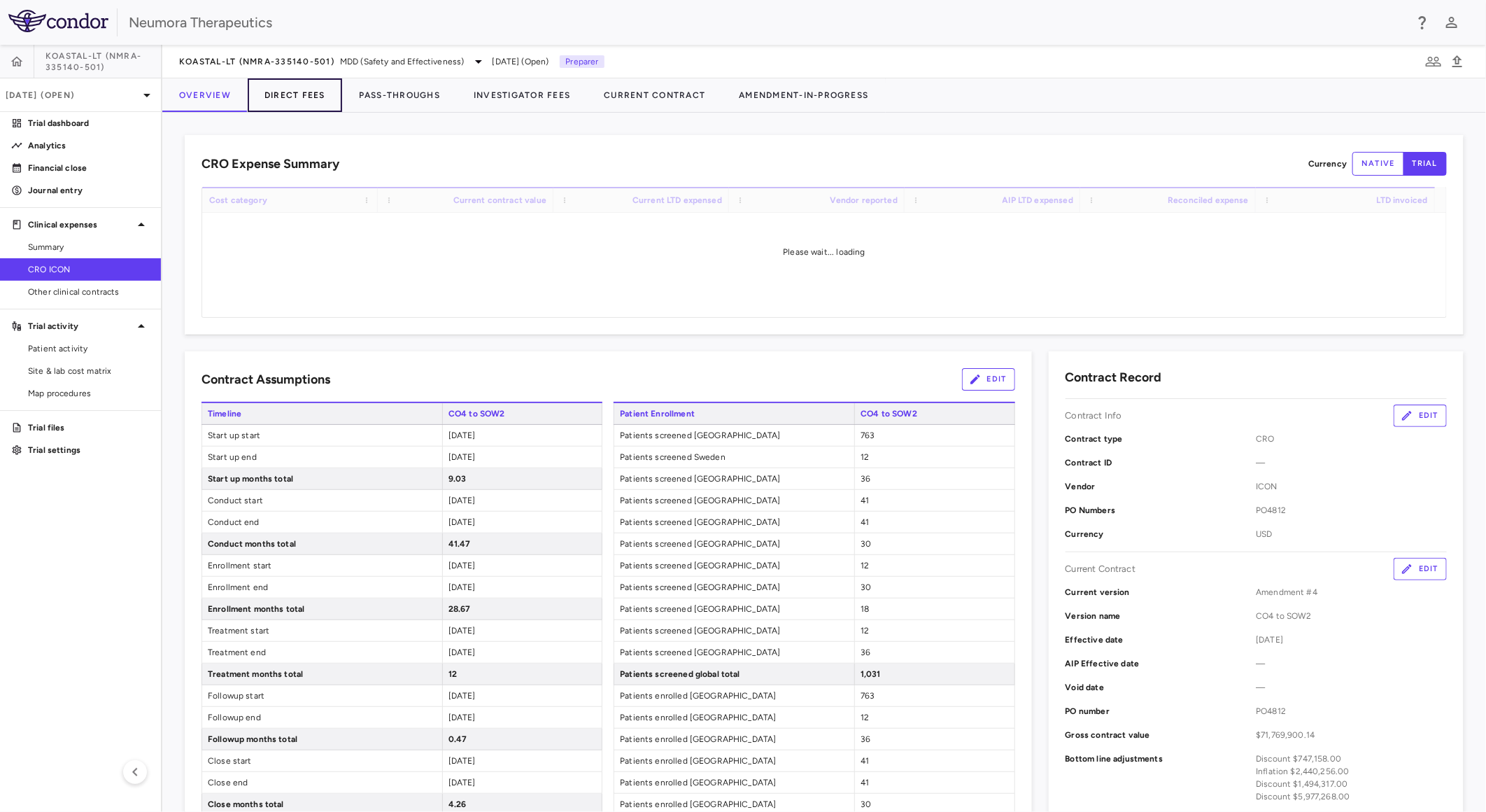
click at [304, 93] on button "Direct Fees" at bounding box center [295, 95] width 94 height 34
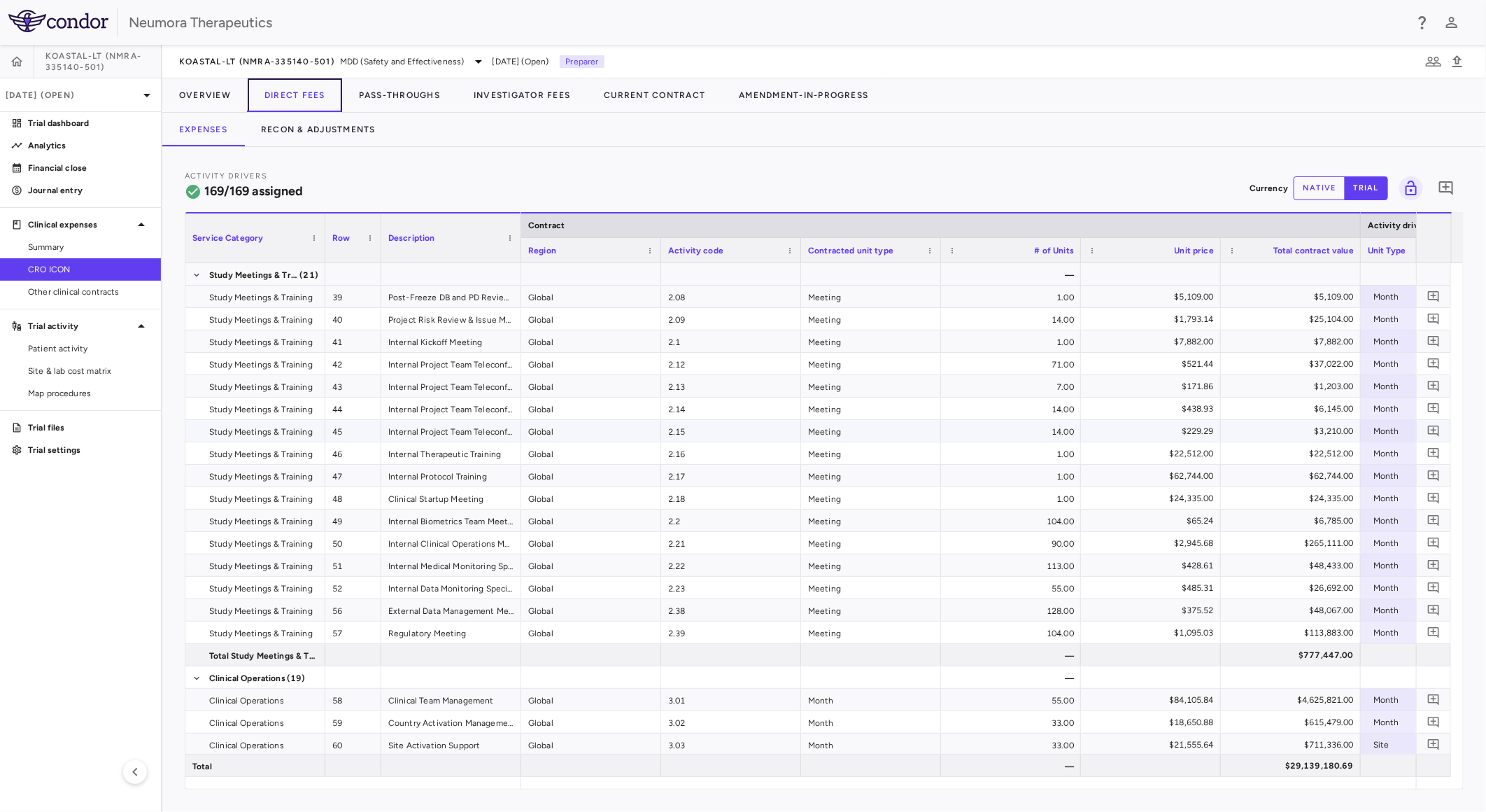
scroll to position [417, 0]
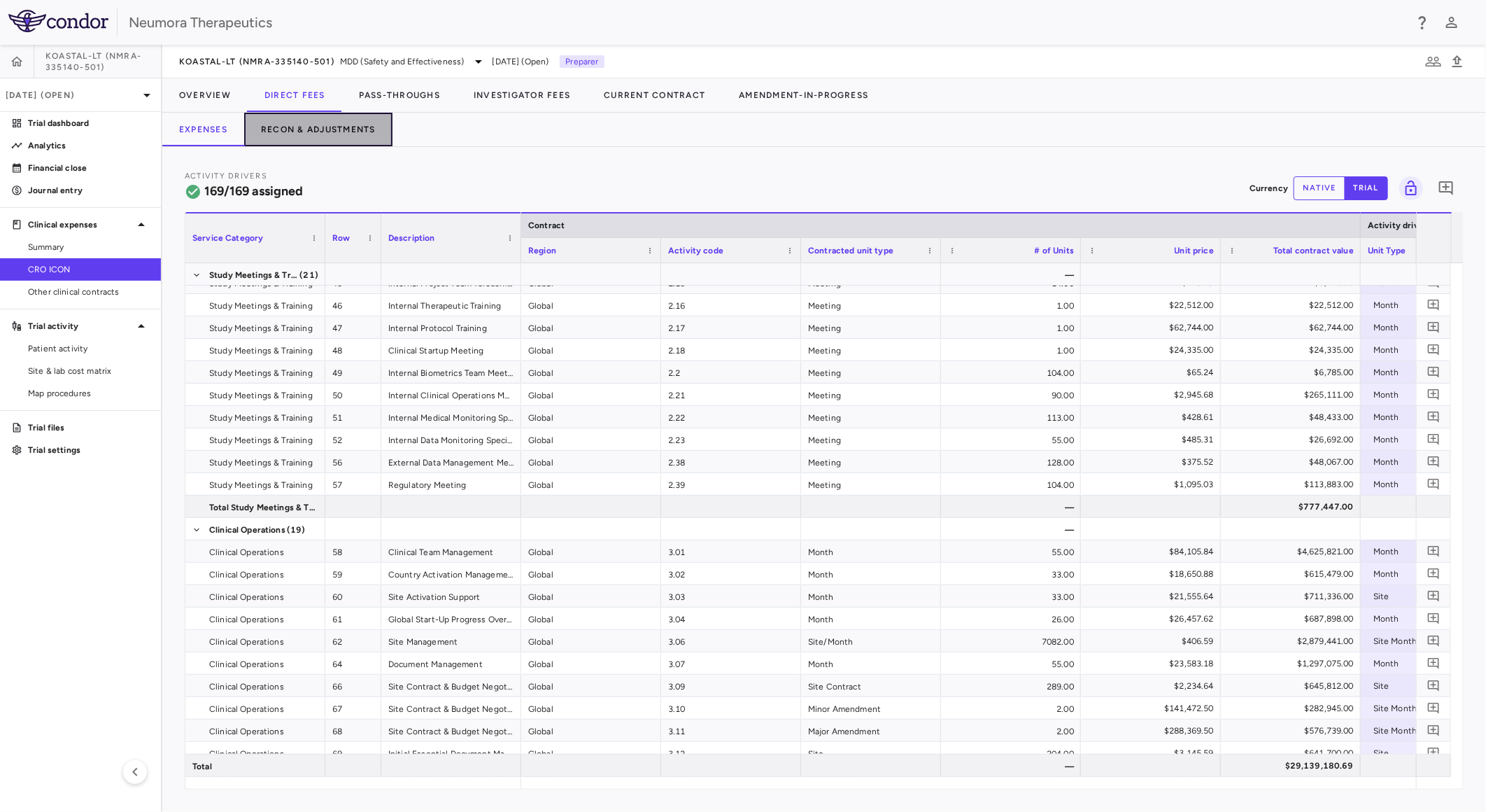
click at [306, 131] on button "Recon & Adjustments" at bounding box center [318, 129] width 149 height 34
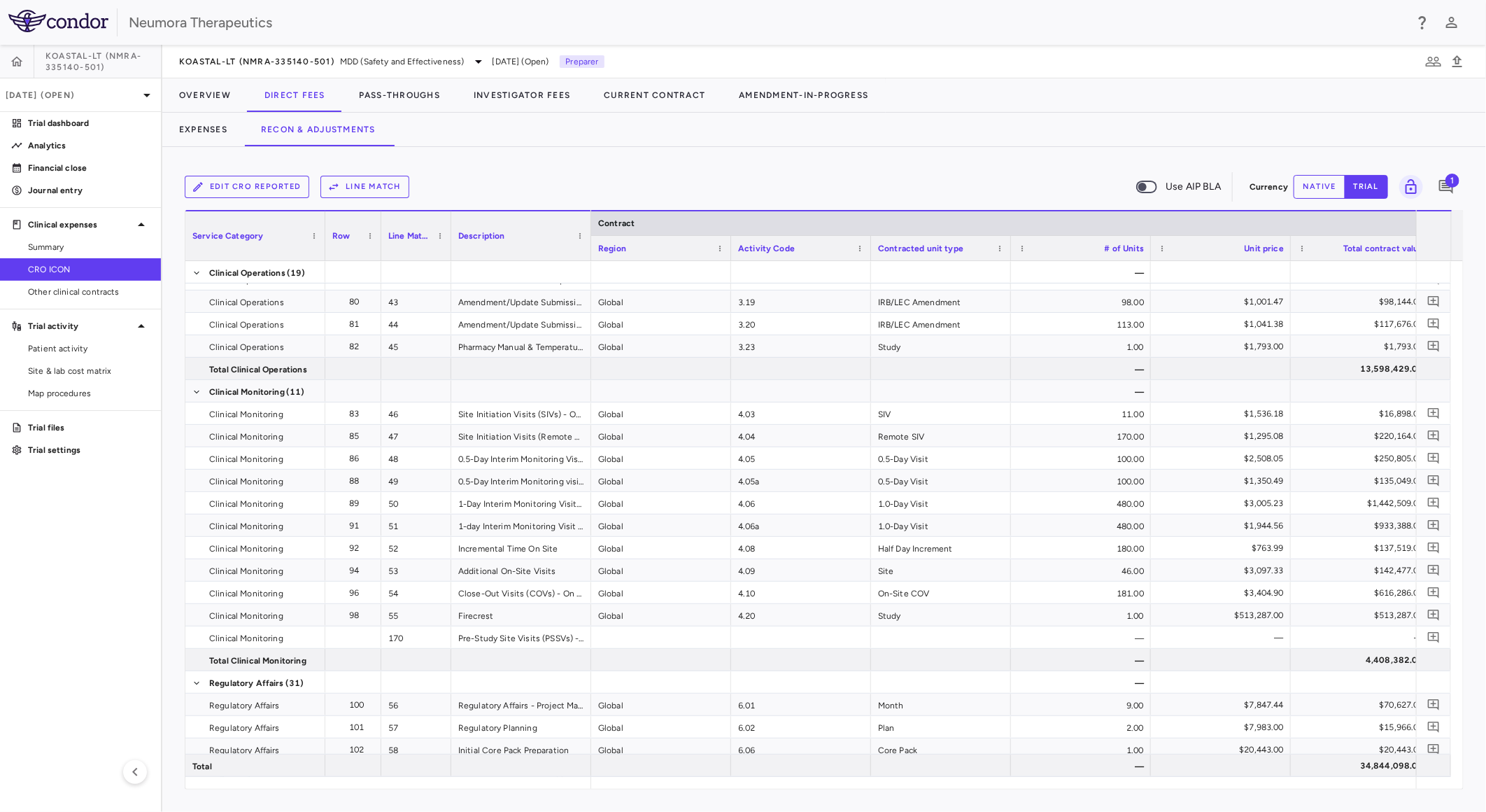
click at [1317, 172] on div "Edit CRO reported Line Match Use AIP BLA Currency native trial 1" at bounding box center [824, 187] width 1279 height 35
click at [1314, 192] on button "native" at bounding box center [1319, 187] width 52 height 24
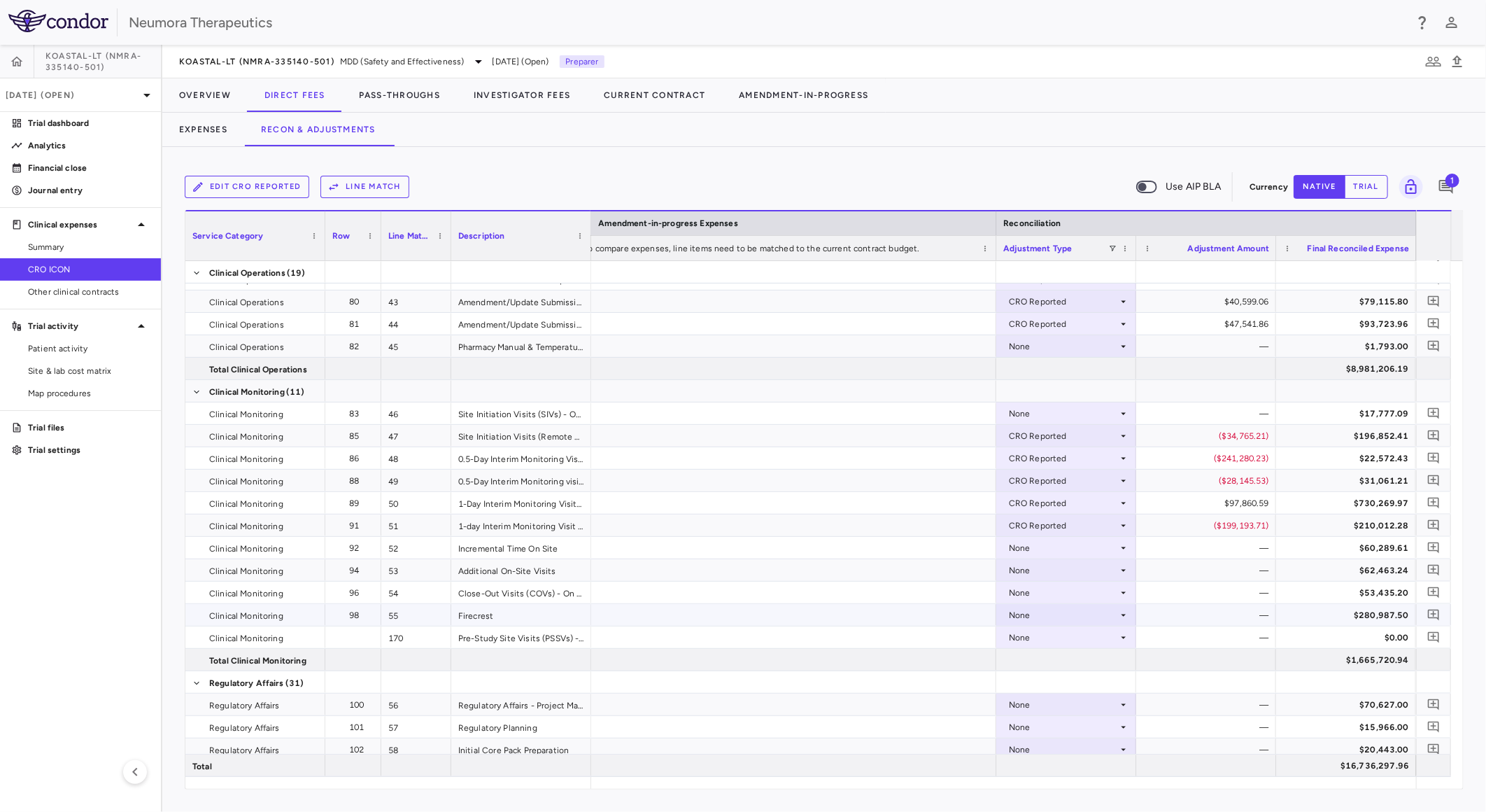
click at [1067, 612] on div "None" at bounding box center [1063, 615] width 109 height 23
click at [1089, 655] on li "CRO Reported" at bounding box center [1066, 663] width 139 height 21
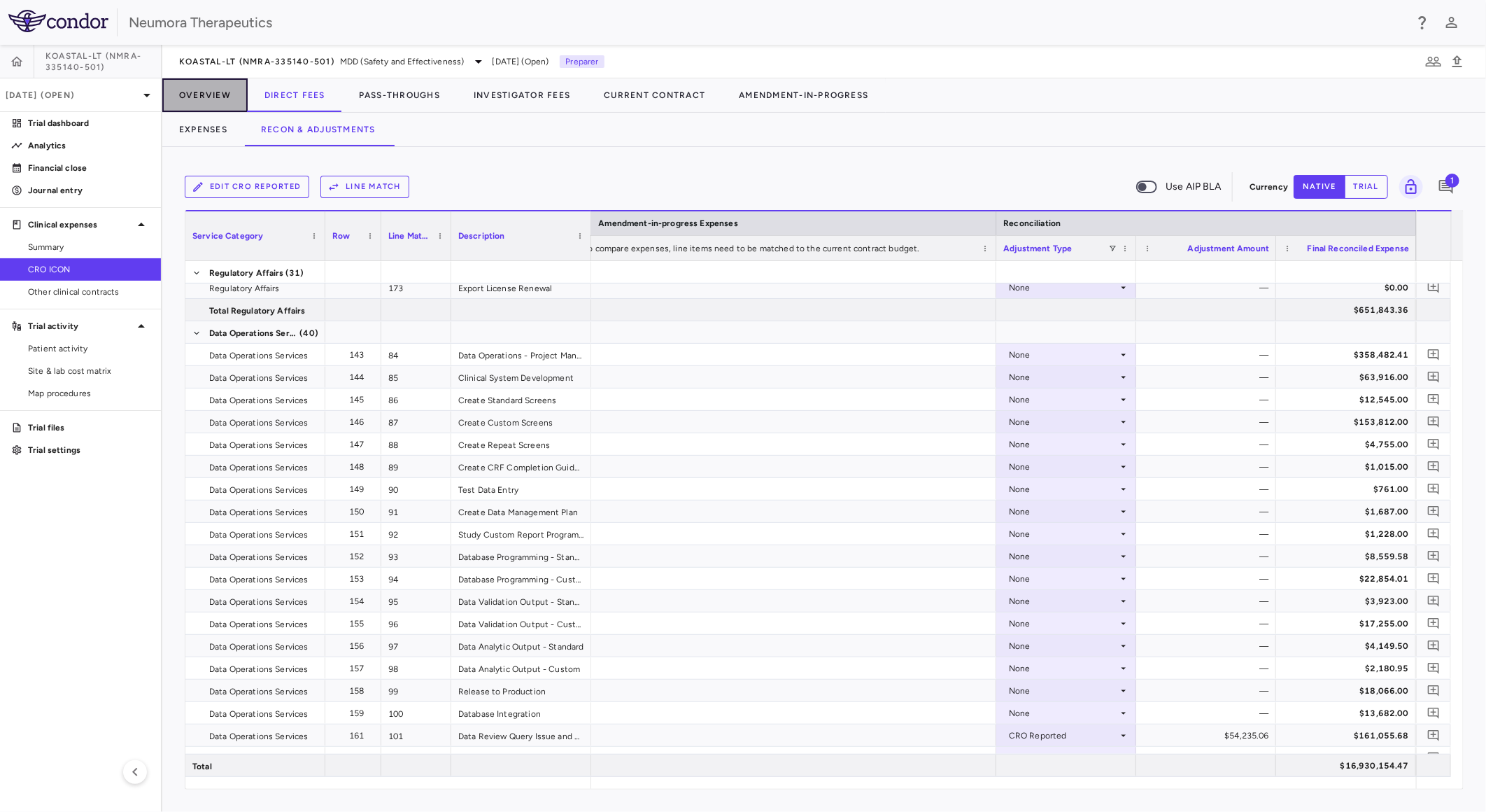
click at [198, 96] on button "Overview" at bounding box center [204, 95] width 85 height 34
